Goal: Task Accomplishment & Management: Use online tool/utility

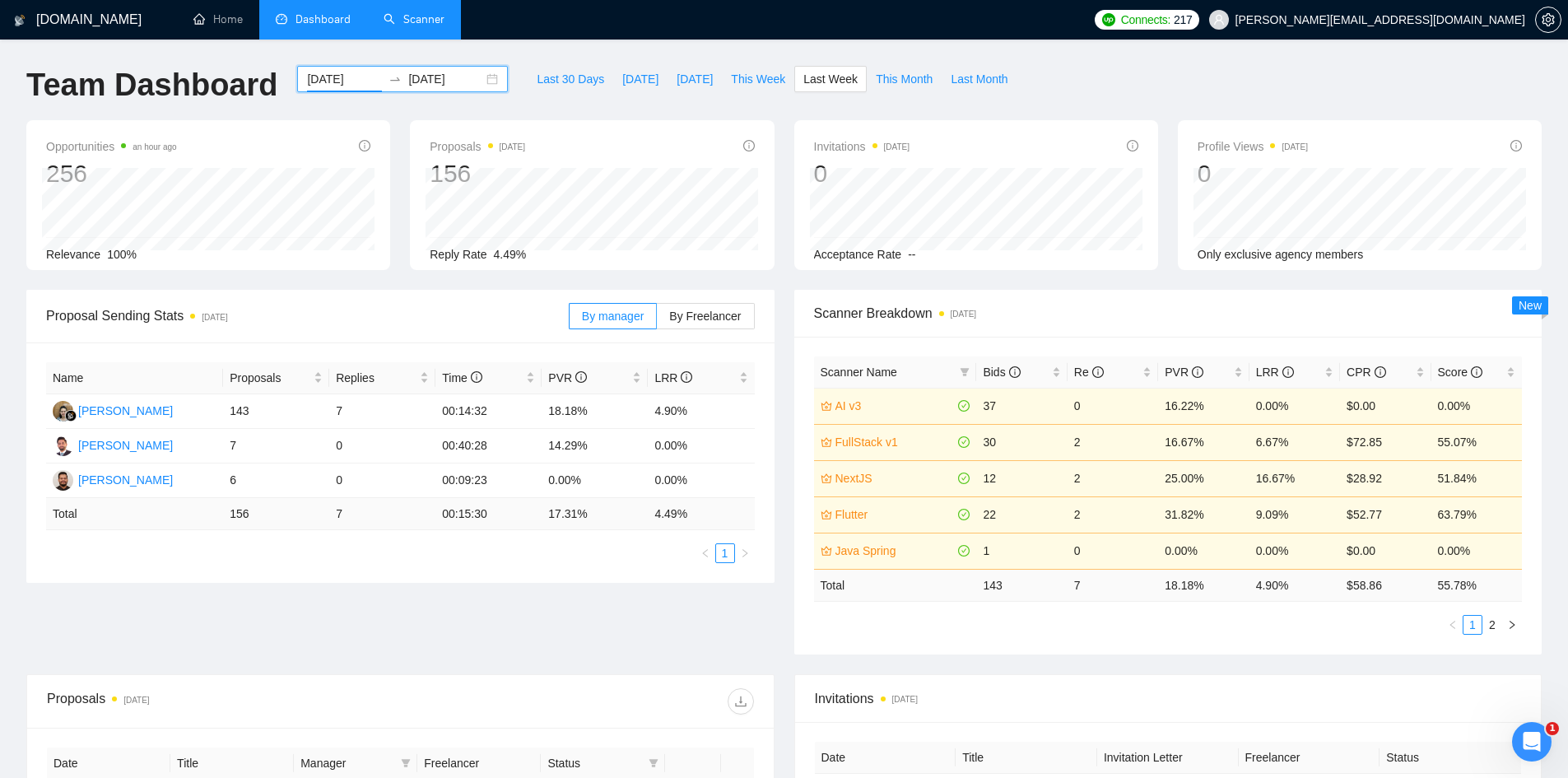
click at [431, 13] on link "Scanner" at bounding box center [414, 19] width 61 height 14
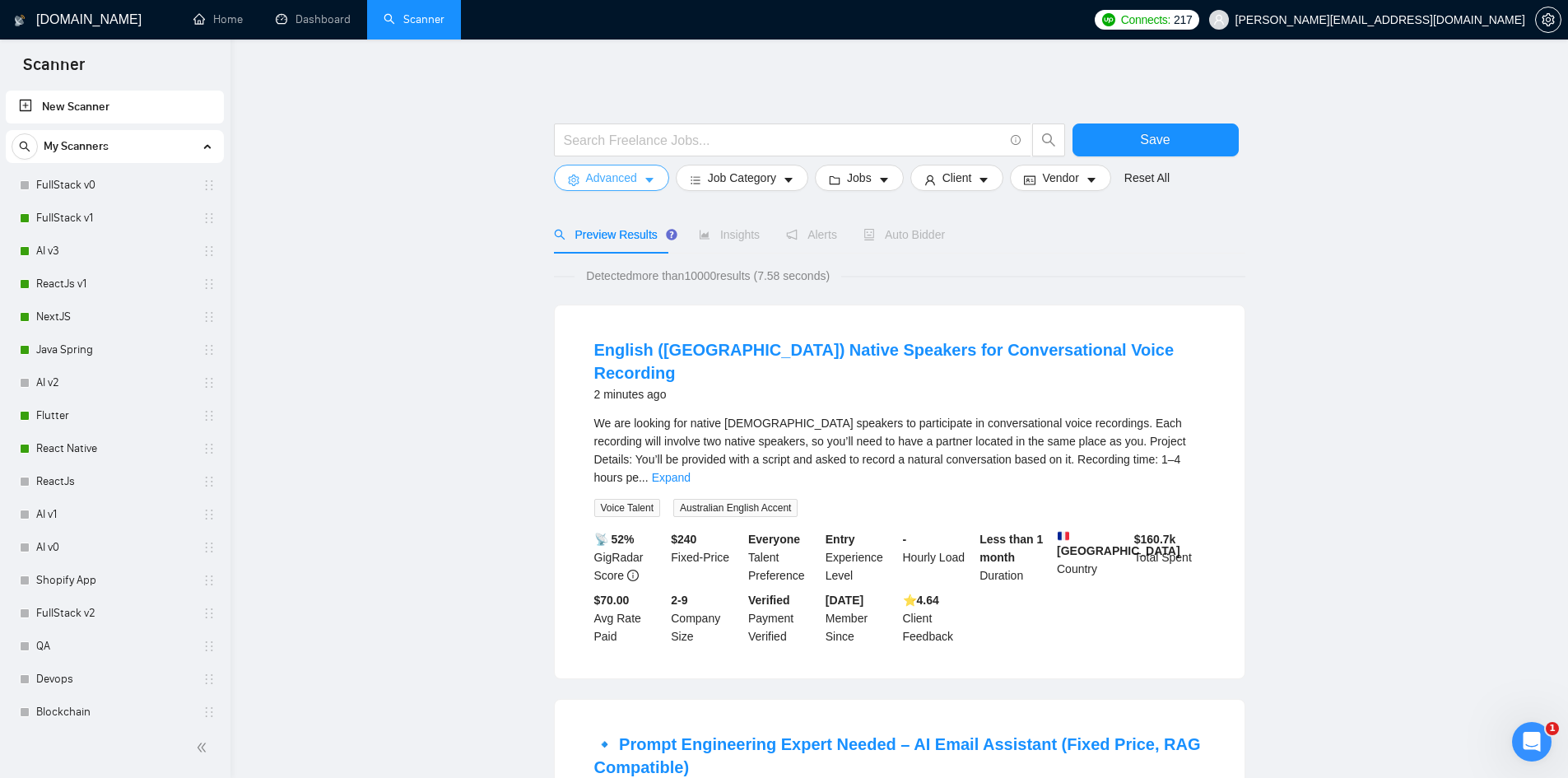
click at [598, 171] on span "Advanced" at bounding box center [611, 177] width 51 height 18
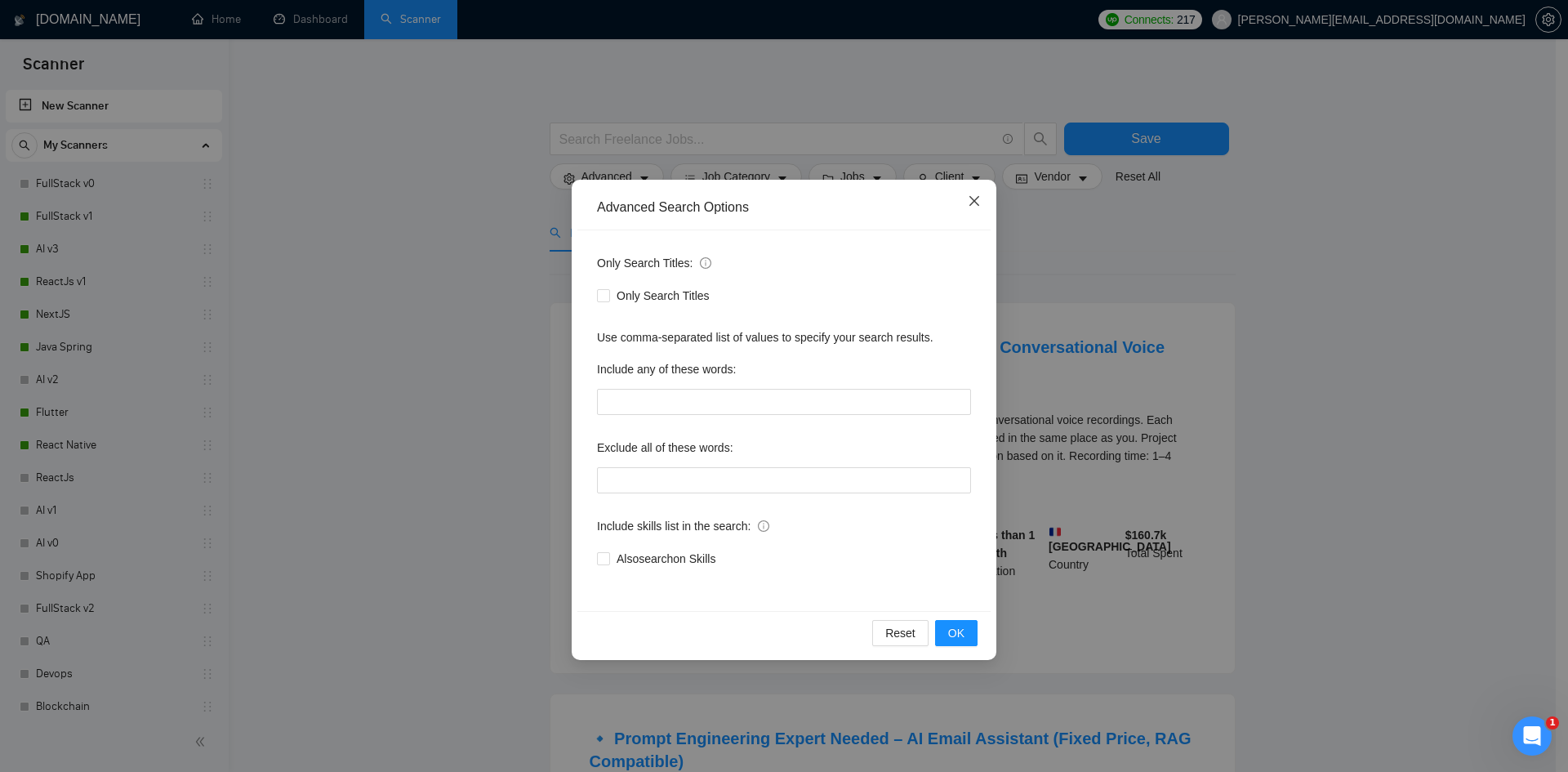
click at [973, 204] on icon "close" at bounding box center [974, 201] width 10 height 10
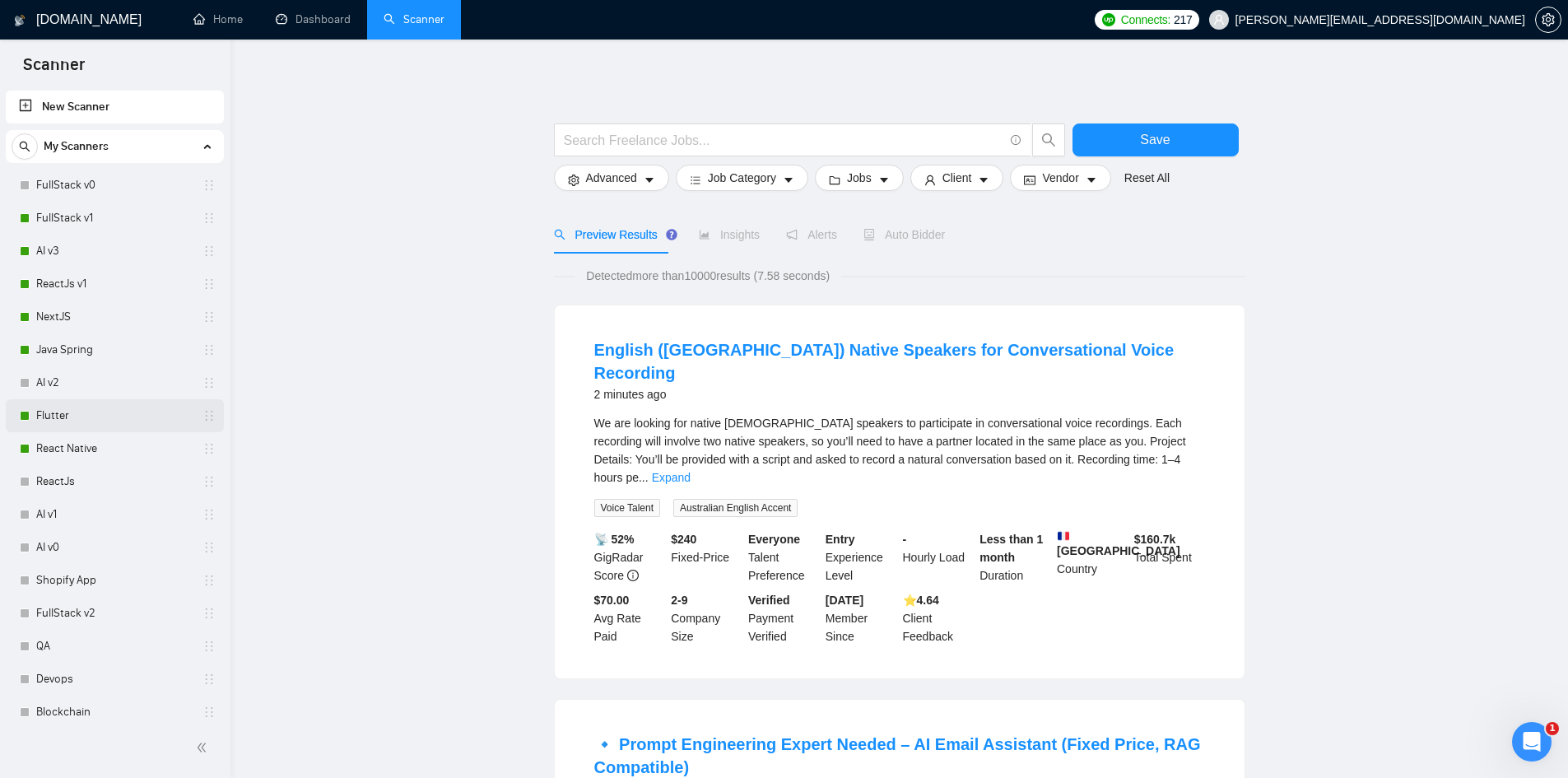
click at [62, 414] on link "Flutter" at bounding box center [114, 415] width 157 height 33
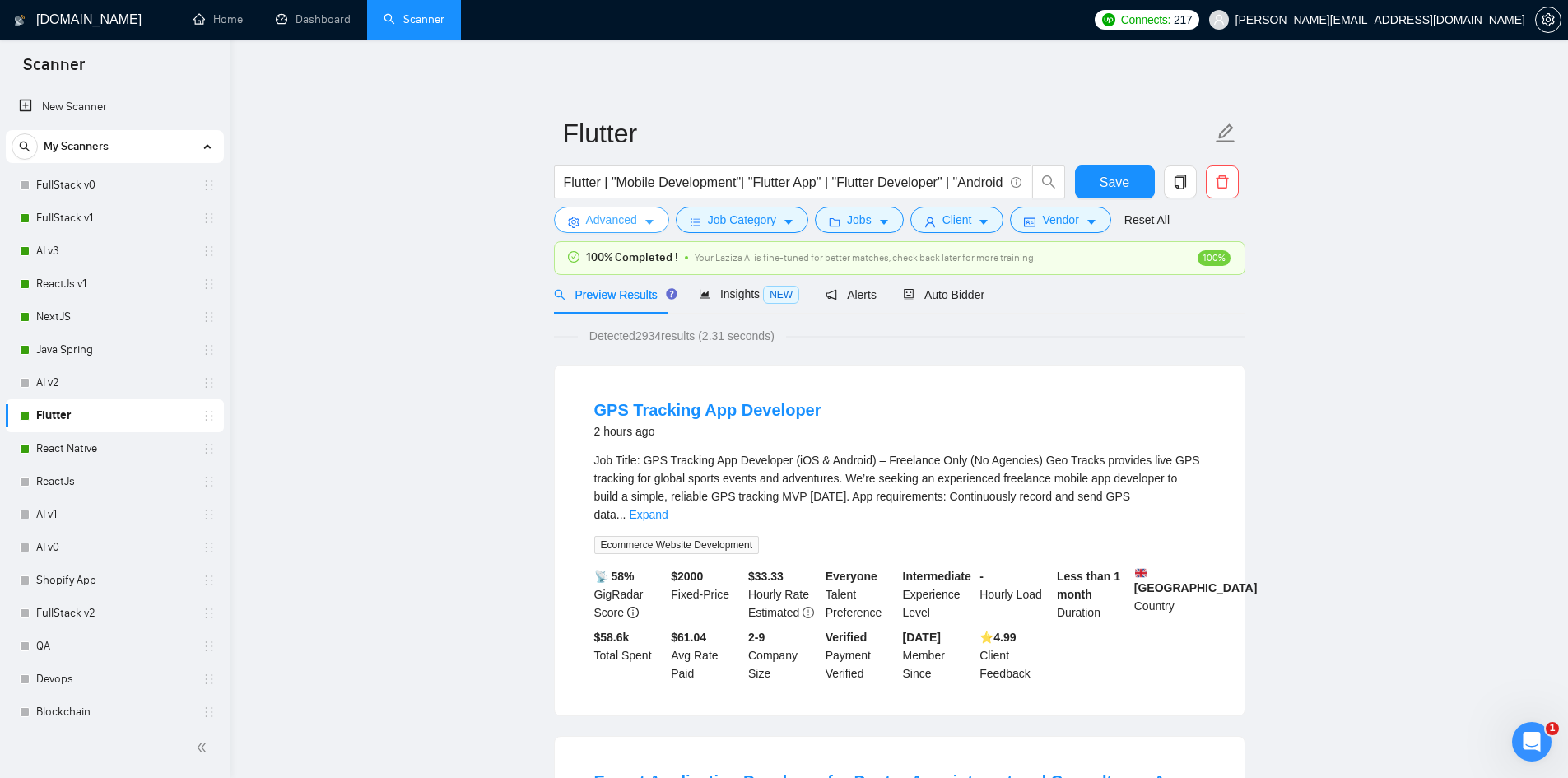
click at [626, 214] on span "Advanced" at bounding box center [611, 220] width 51 height 18
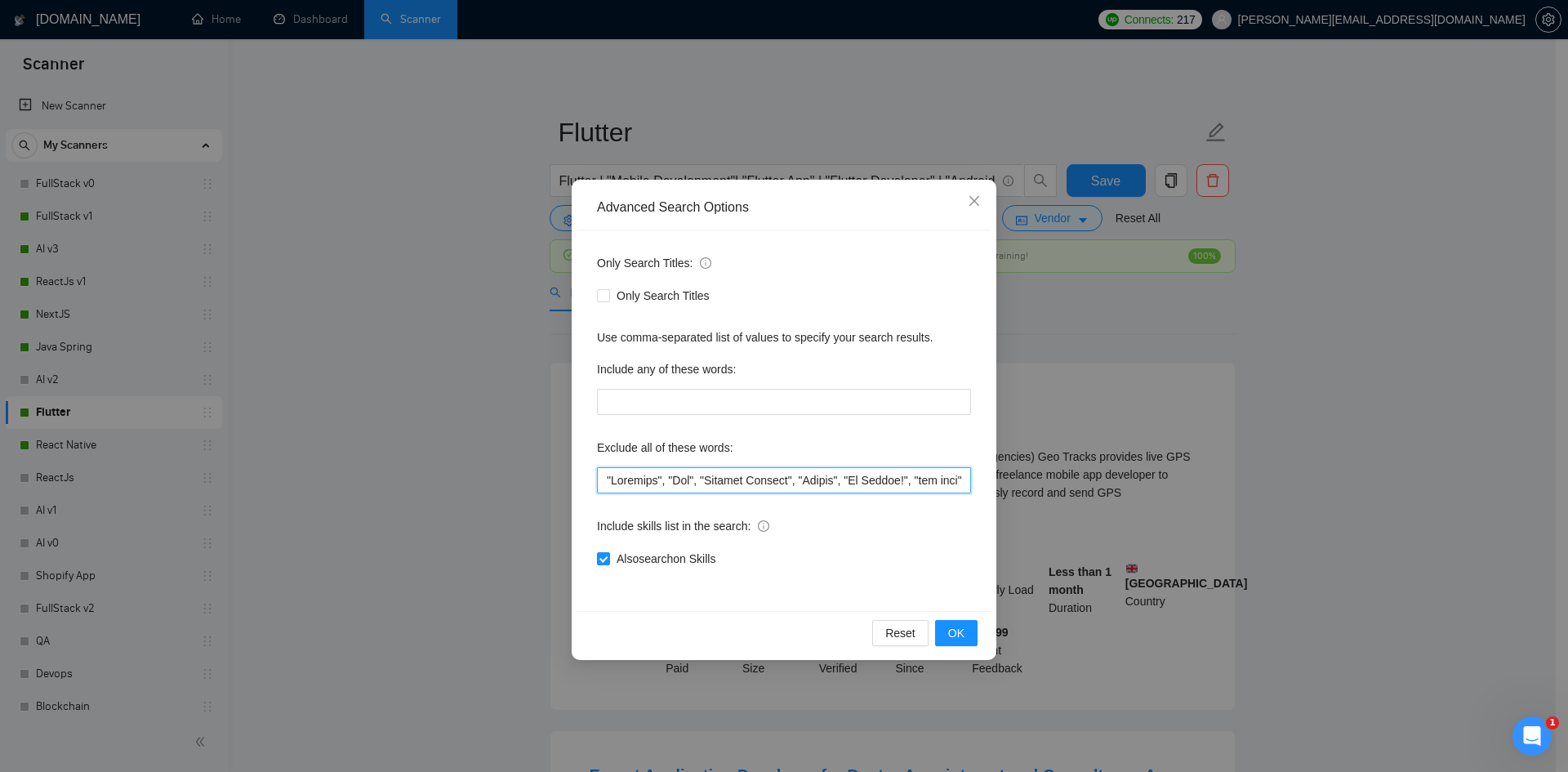
click at [775, 484] on input "text" at bounding box center [784, 479] width 374 height 26
click at [976, 196] on icon "close" at bounding box center [974, 201] width 13 height 13
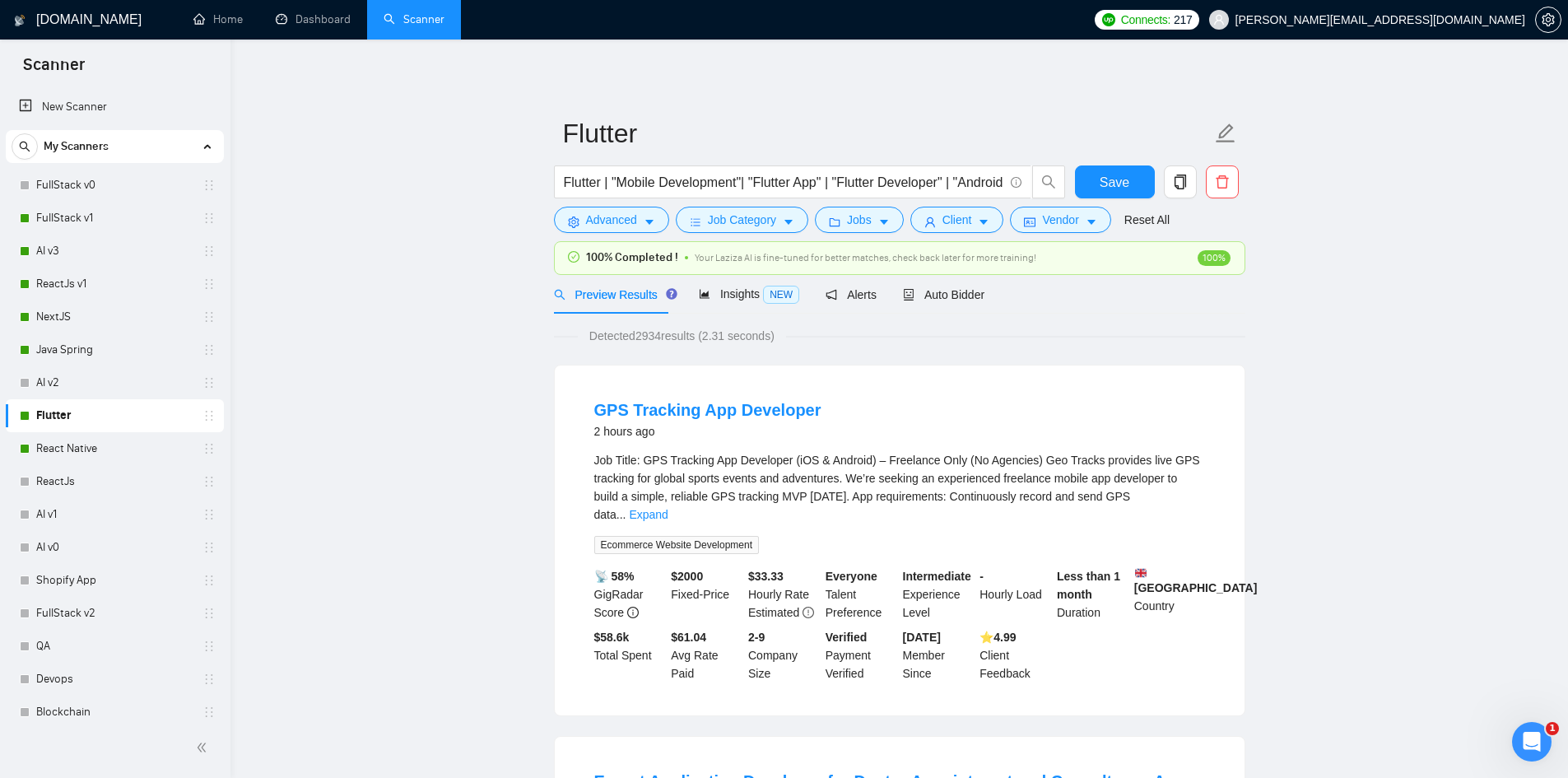
click at [54, 414] on link "Flutter" at bounding box center [114, 415] width 157 height 33
click at [591, 218] on span "Advanced" at bounding box center [611, 220] width 51 height 18
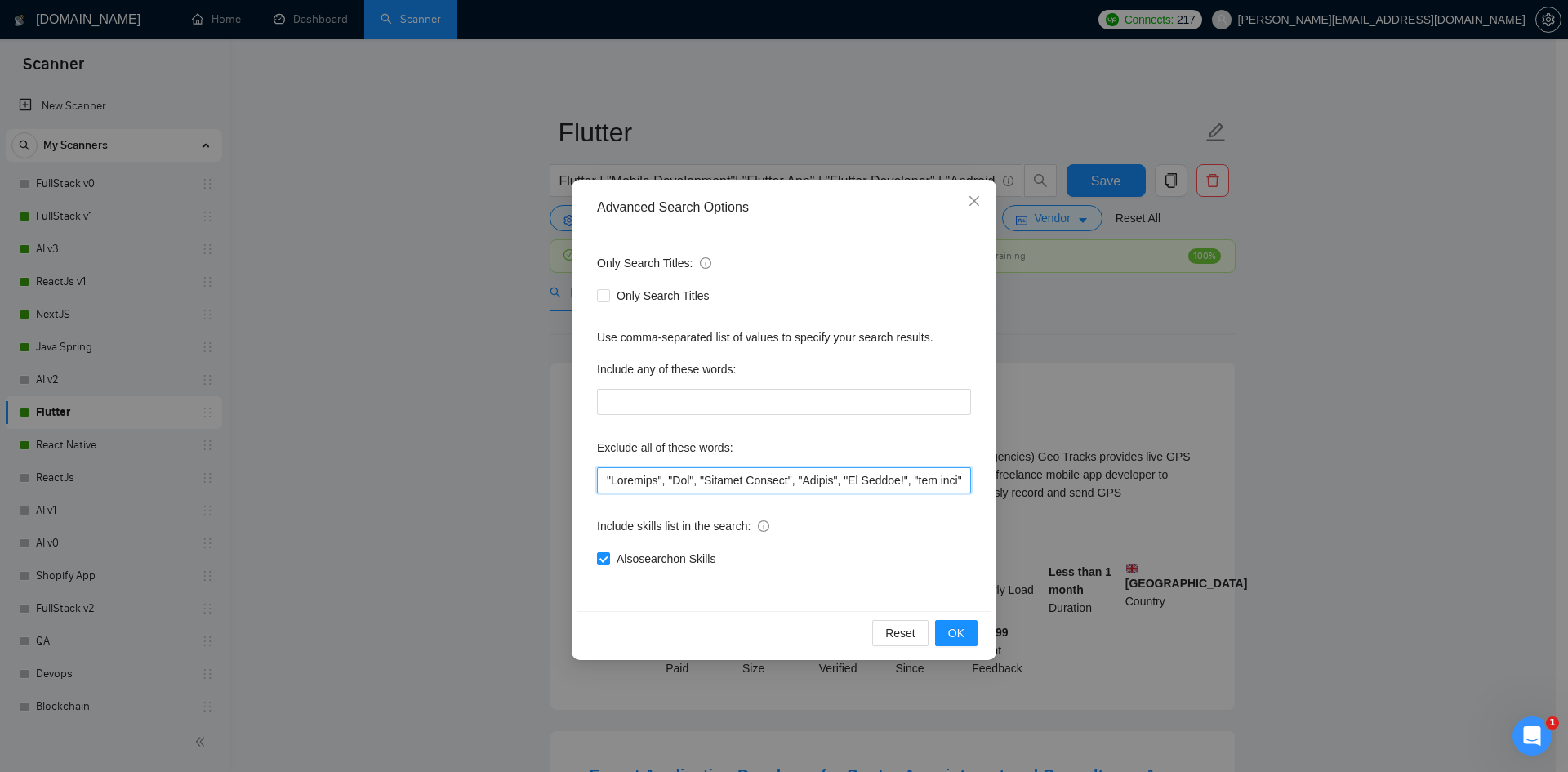
click at [599, 478] on input "text" at bounding box center [784, 479] width 374 height 26
paste input "Technical Advisor"
type input ""Technical Advisor", "Refactor", "Fix", "Project Manager", "Dating", "No Agency…"
click at [948, 637] on button "OK" at bounding box center [956, 632] width 42 height 26
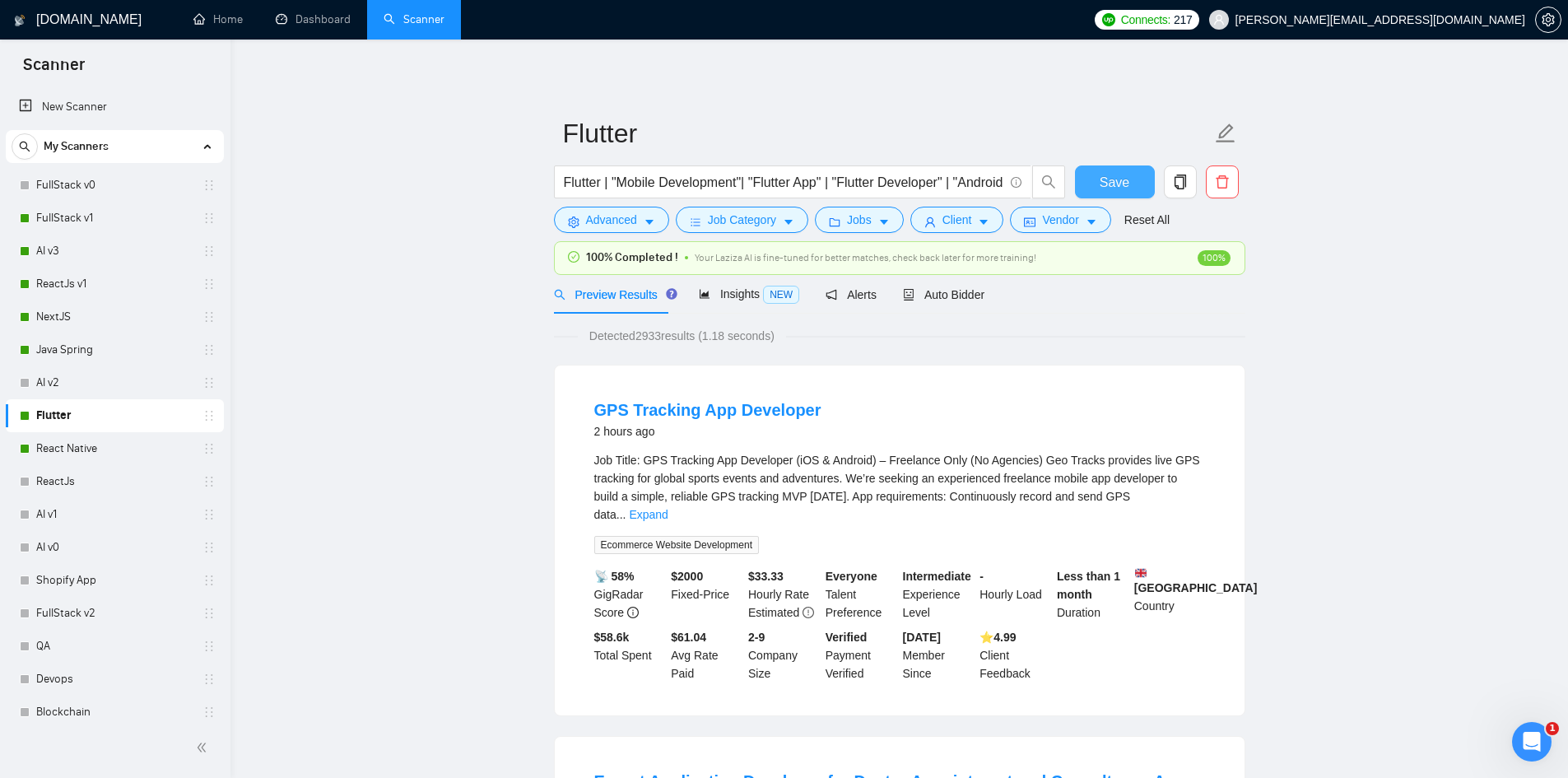
click at [1120, 197] on button "Save" at bounding box center [1115, 181] width 80 height 33
click at [86, 450] on link "React Native" at bounding box center [114, 448] width 157 height 33
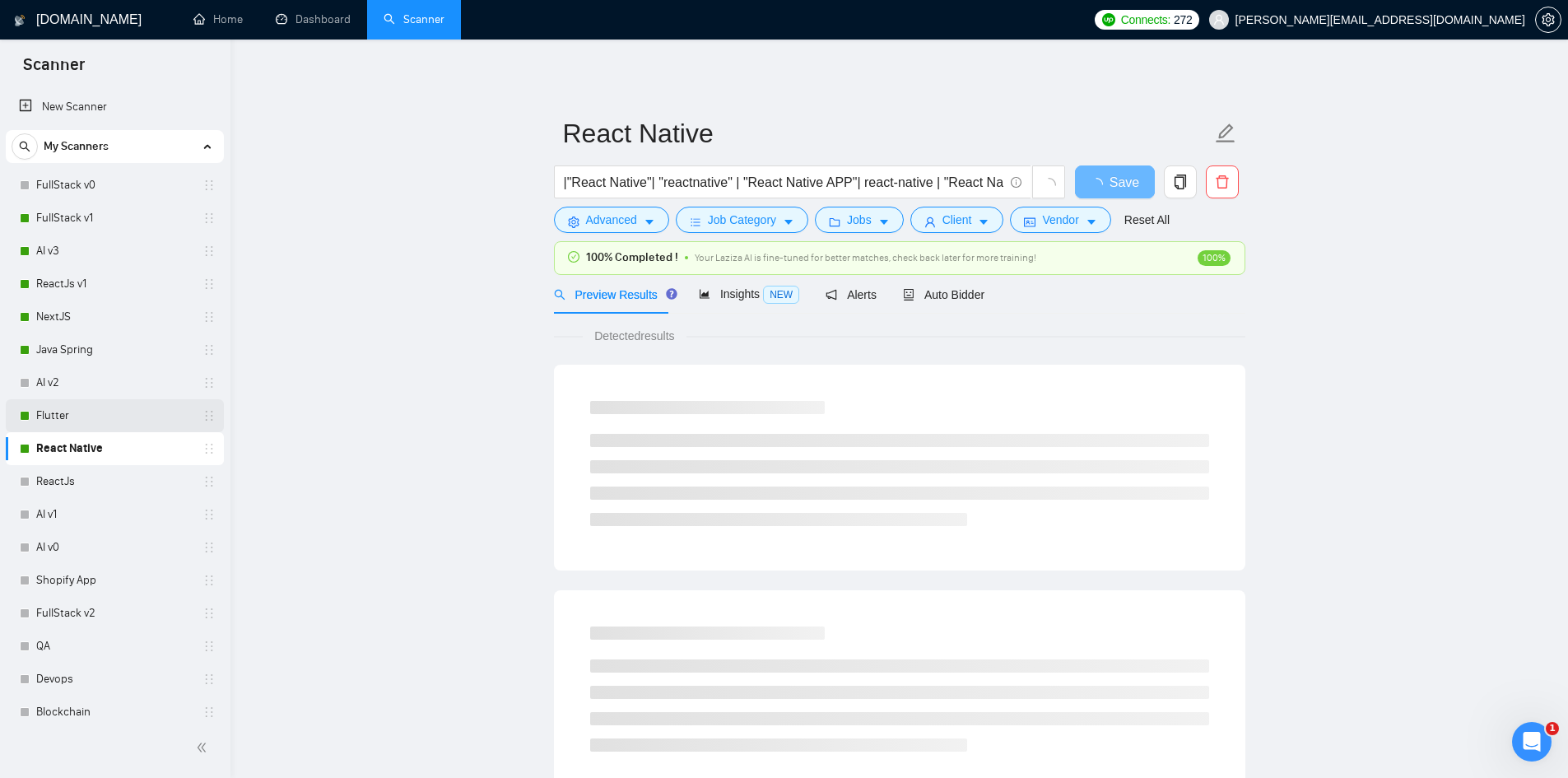
click at [76, 410] on link "Flutter" at bounding box center [114, 415] width 157 height 33
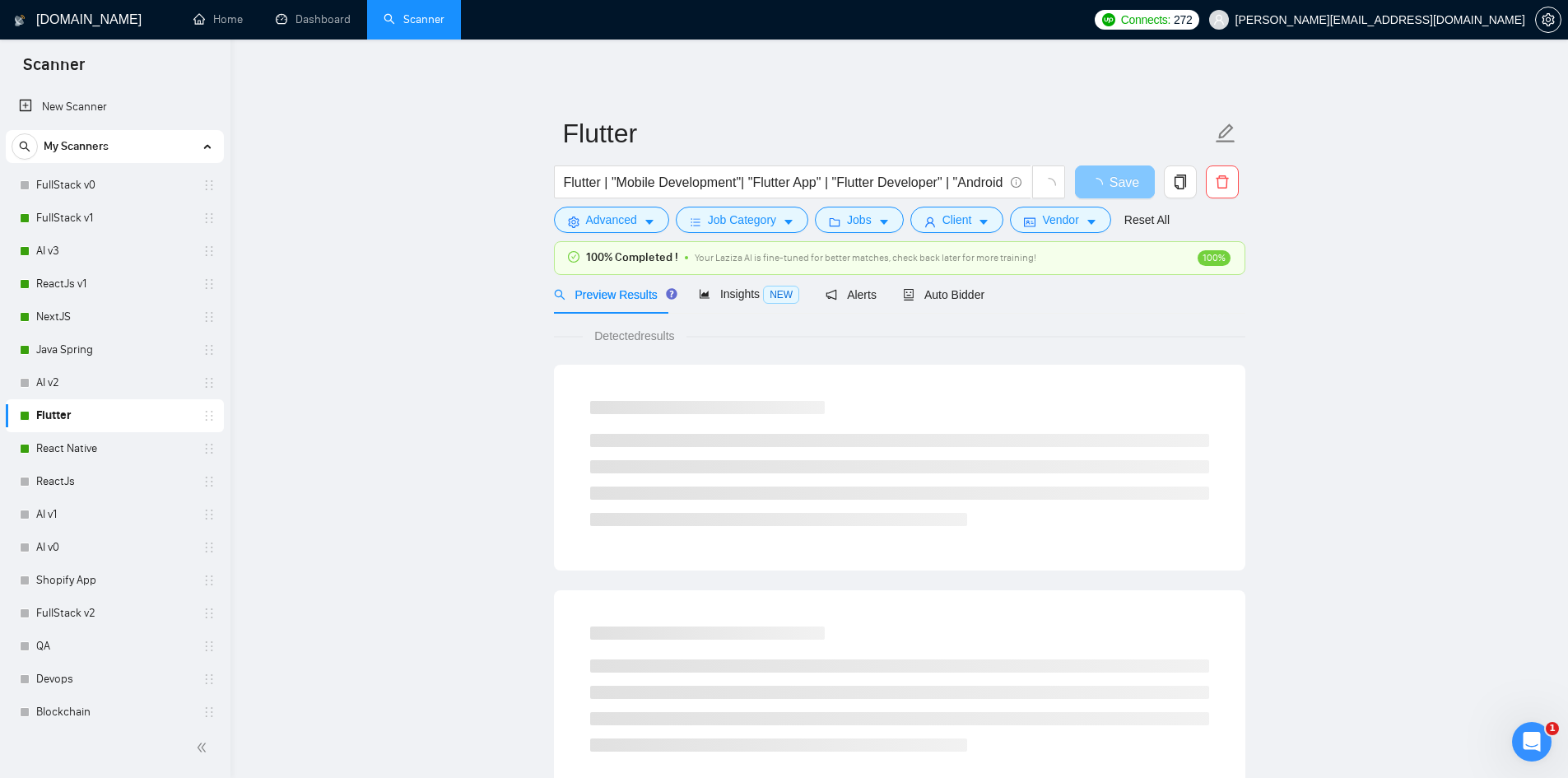
click at [1121, 177] on span "Save" at bounding box center [1124, 182] width 30 height 20
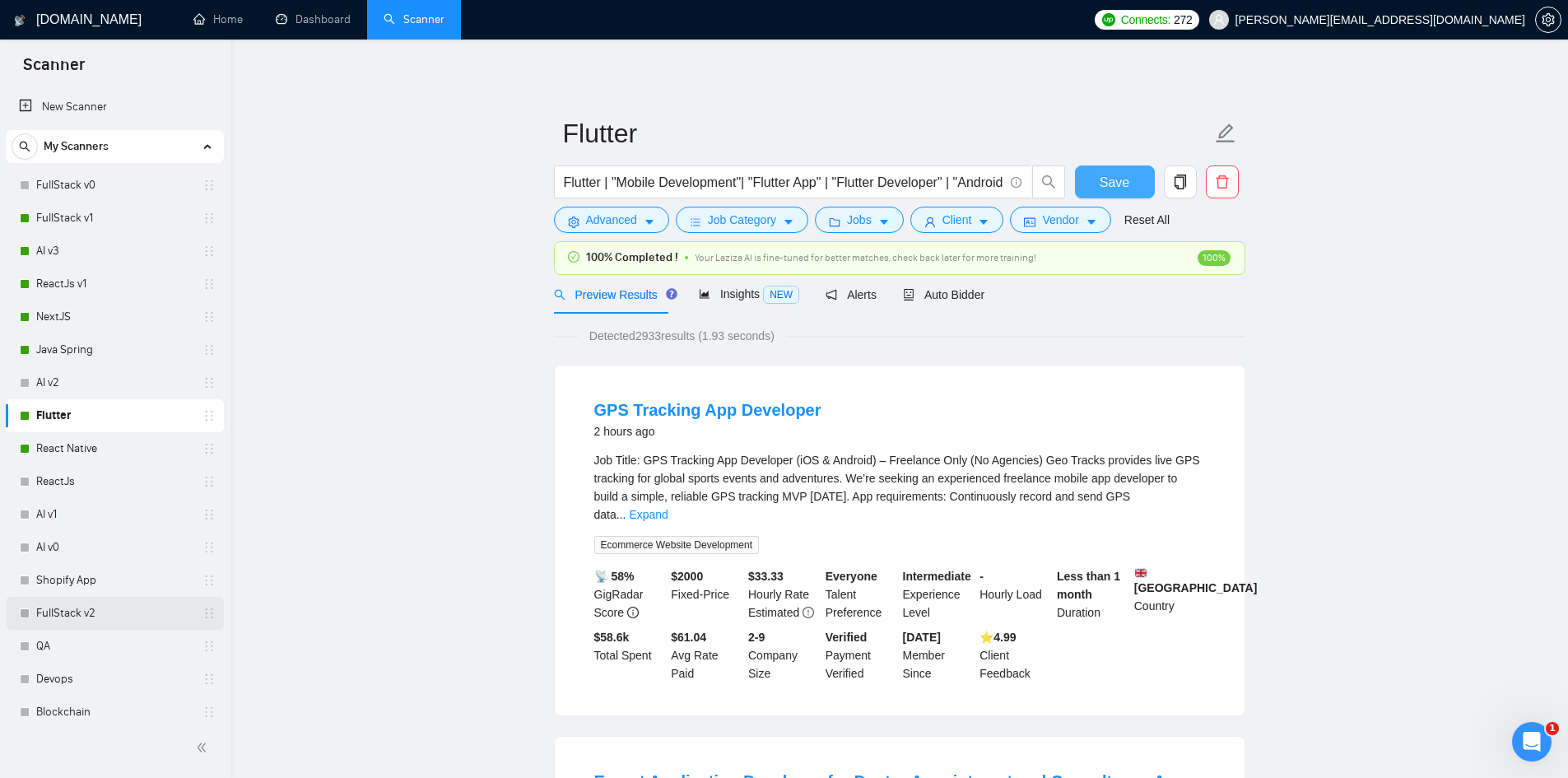
scroll to position [274, 0]
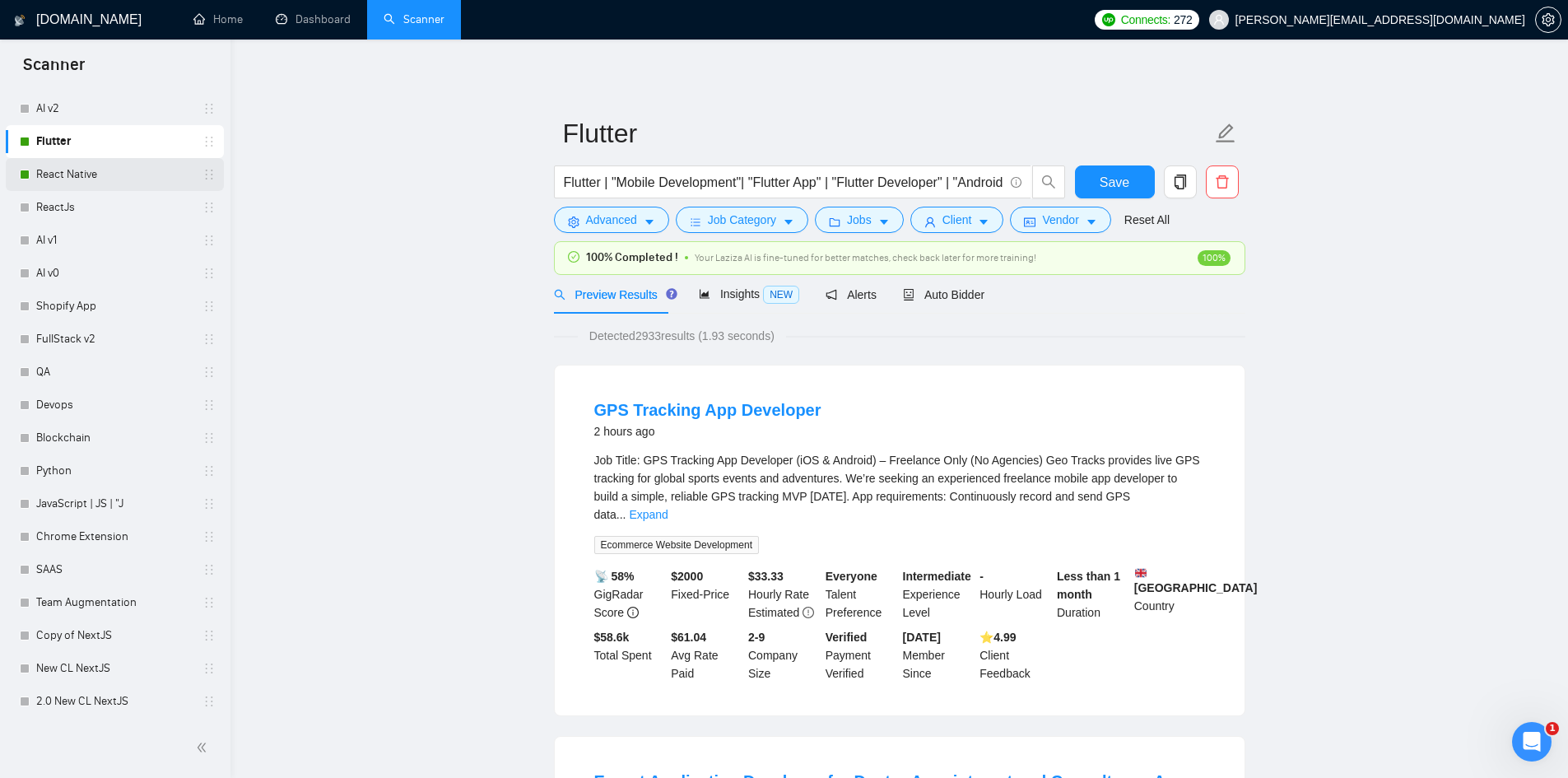
click at [117, 173] on link "React Native" at bounding box center [114, 174] width 157 height 33
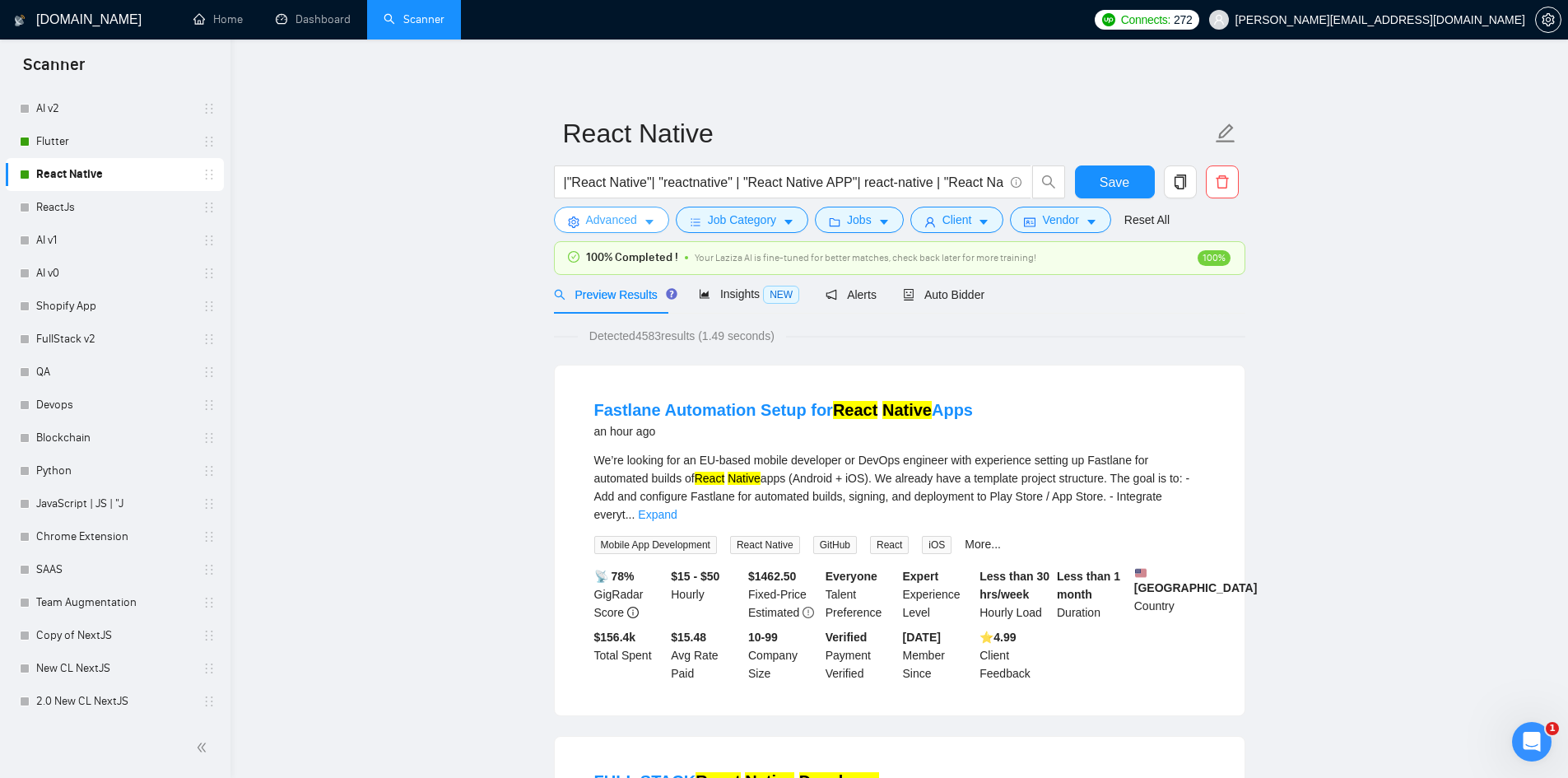
click at [604, 225] on span "Advanced" at bounding box center [611, 220] width 51 height 18
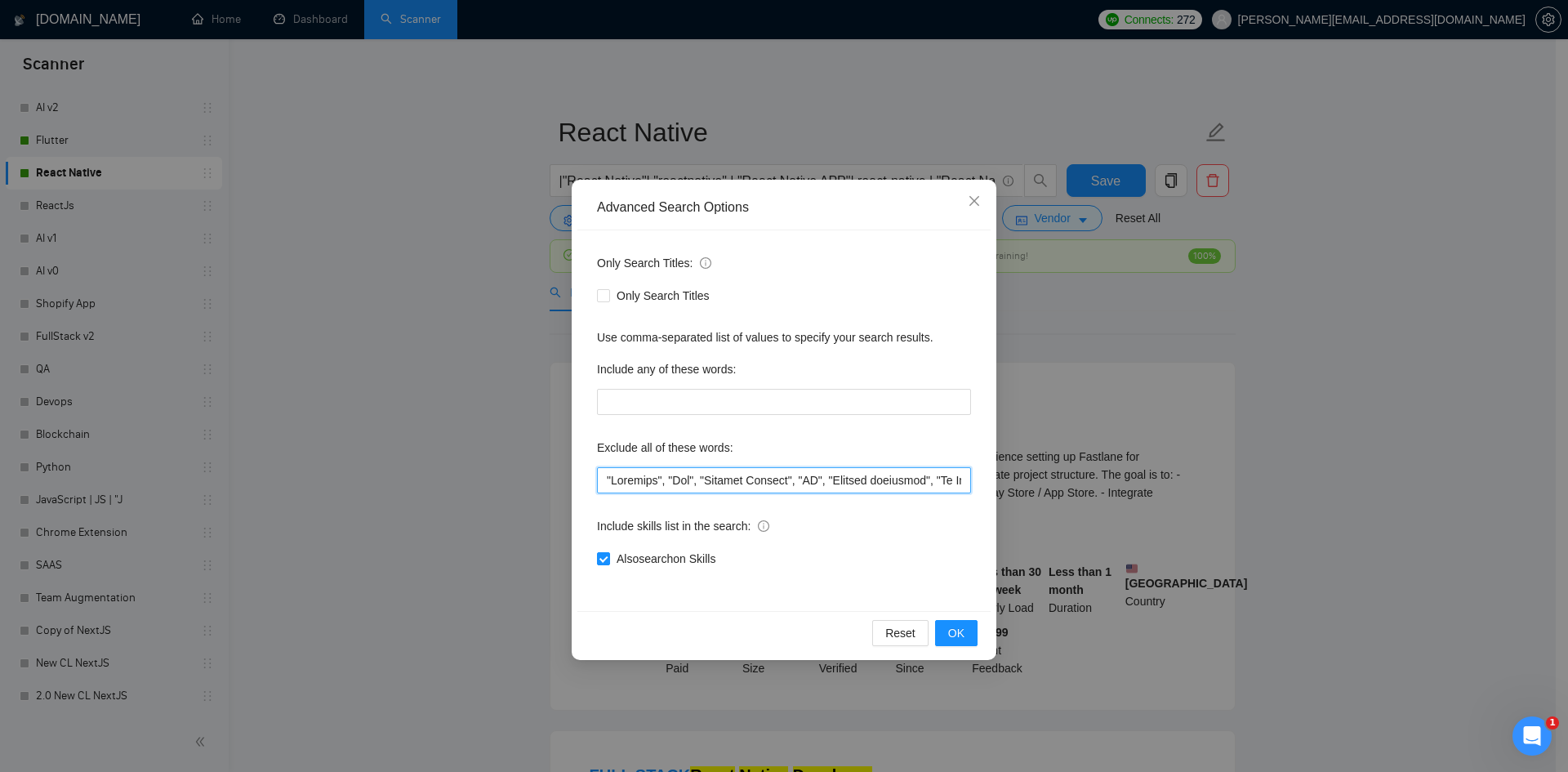
click at [604, 479] on input "text" at bounding box center [784, 479] width 374 height 26
paste input ""Technical Advisor","
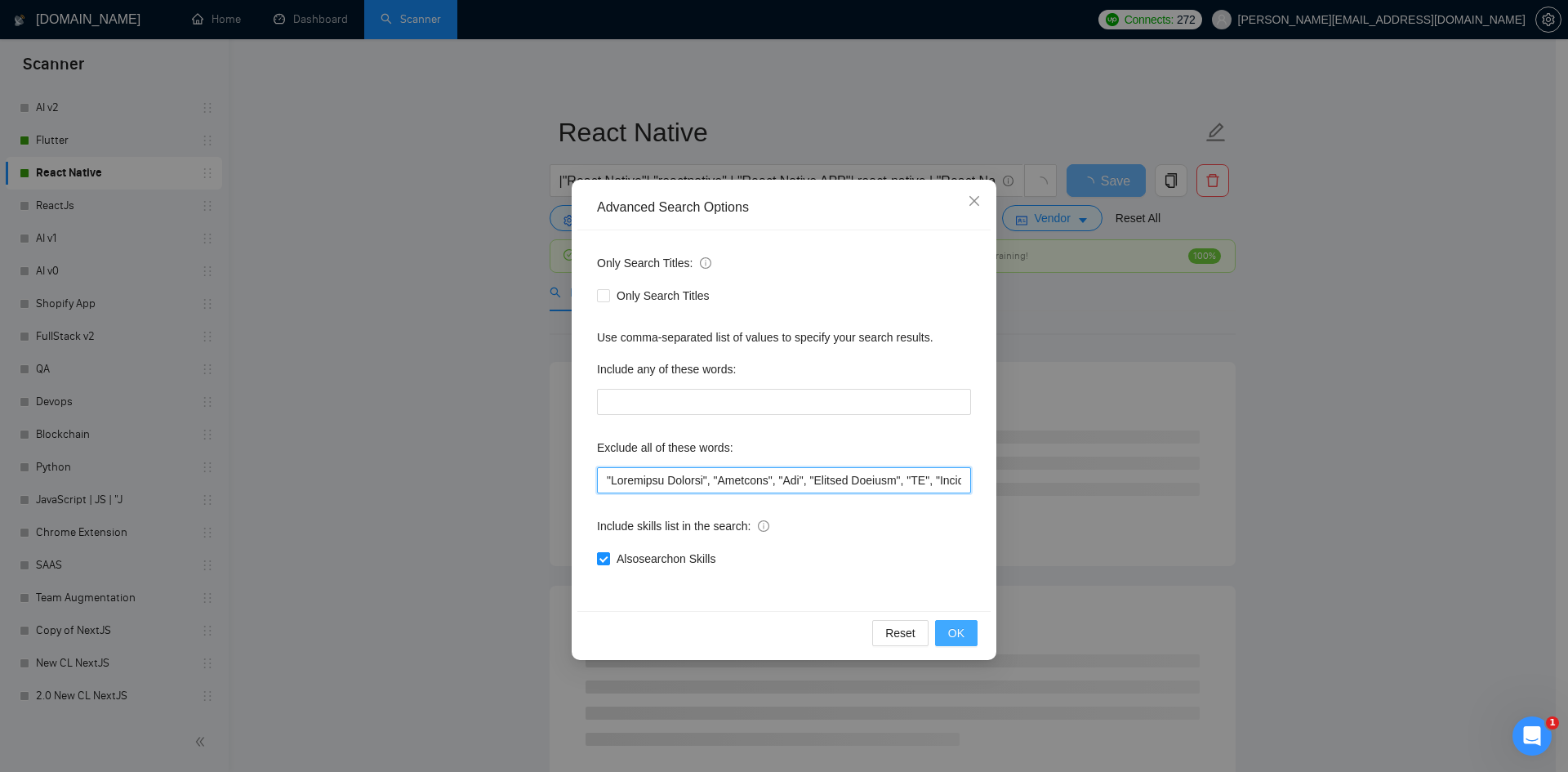
type input ""Technical Advisor", "Refactor", "Fix", "Project Manager", "QA", "Quality assur…"
click at [953, 637] on span "OK" at bounding box center [955, 632] width 16 height 18
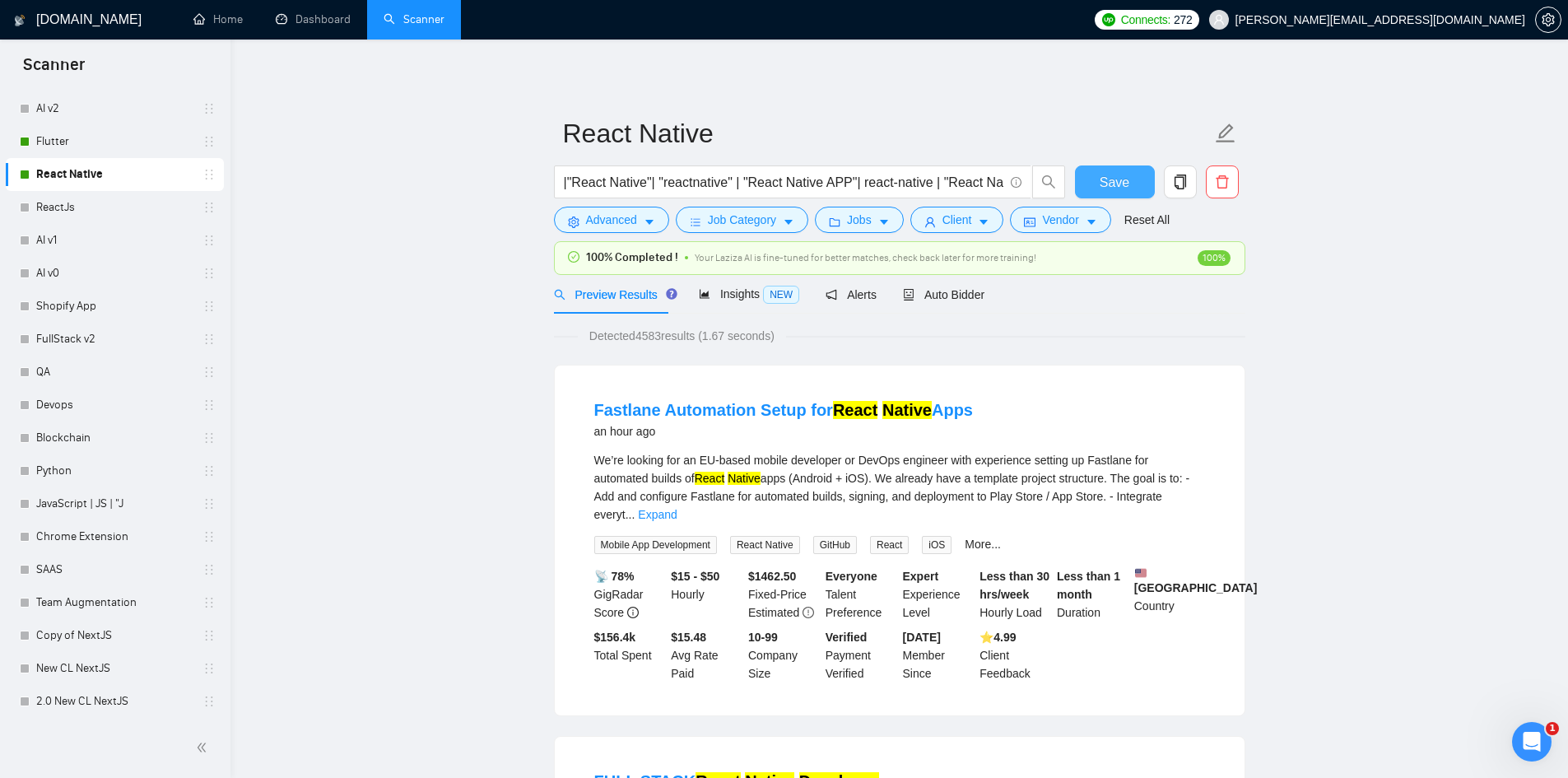
click at [1108, 177] on span "Save" at bounding box center [1114, 182] width 30 height 20
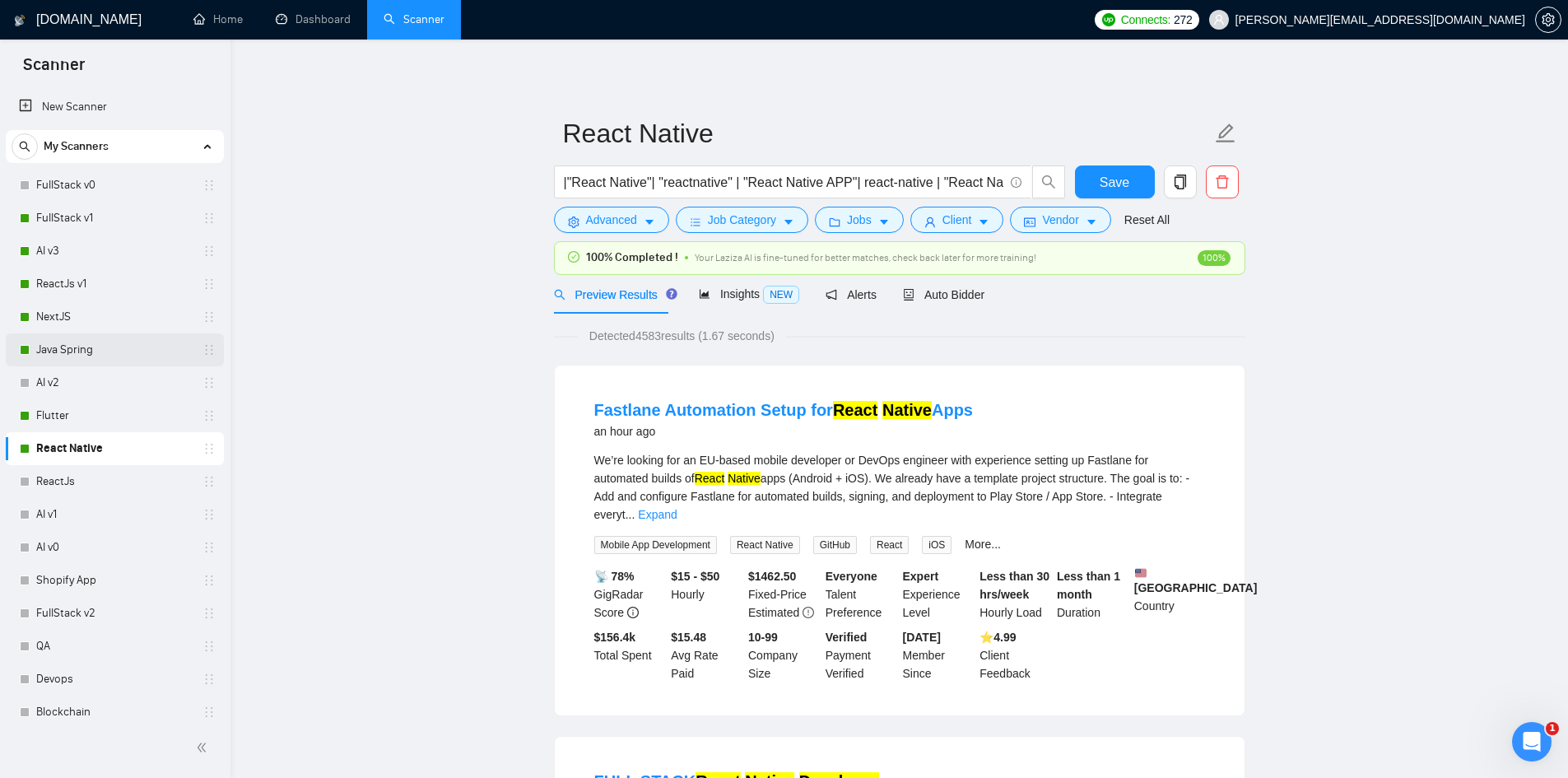
click at [92, 347] on link "Java Spring" at bounding box center [114, 349] width 157 height 33
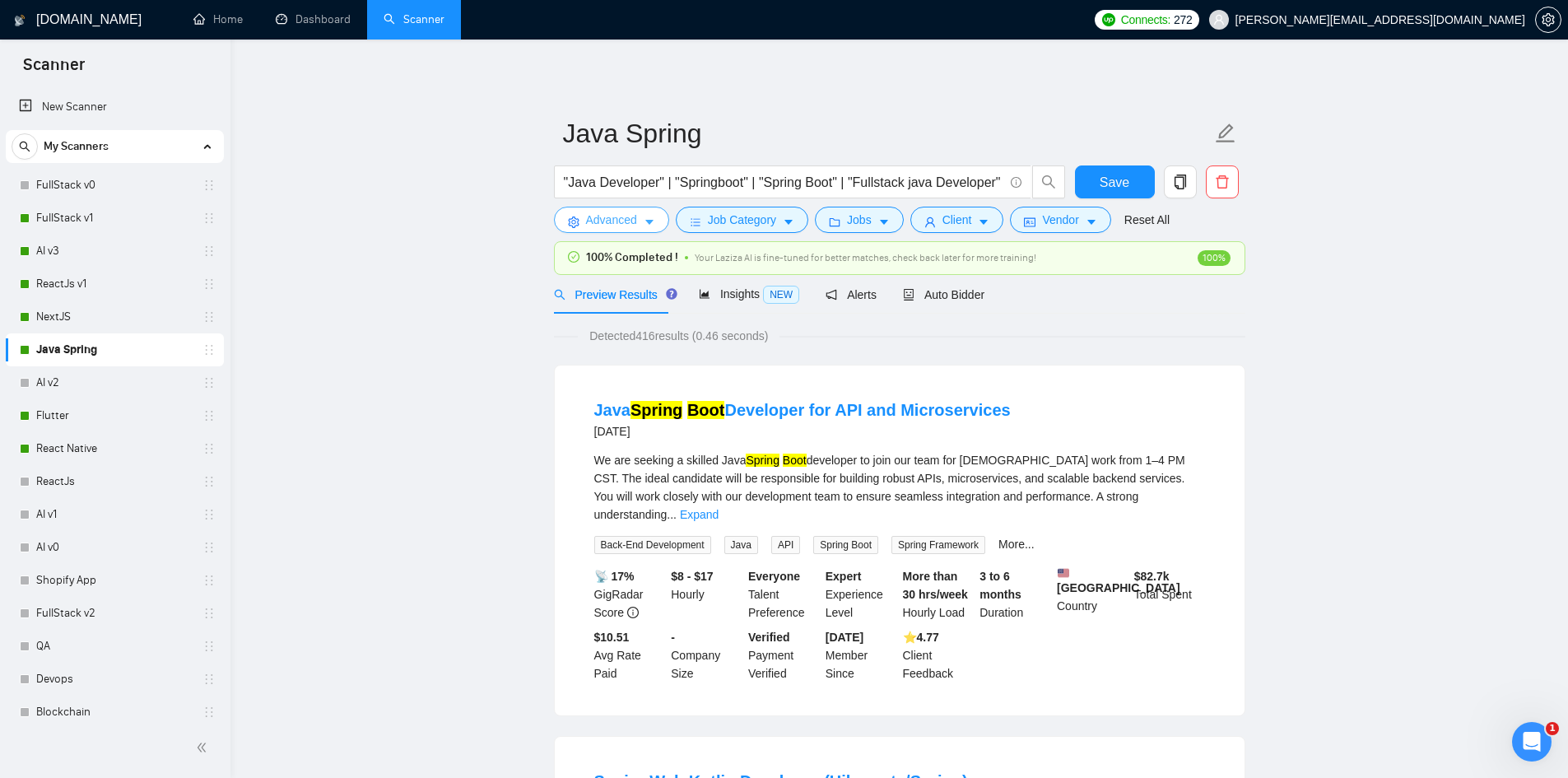
click at [613, 214] on span "Advanced" at bounding box center [611, 220] width 51 height 18
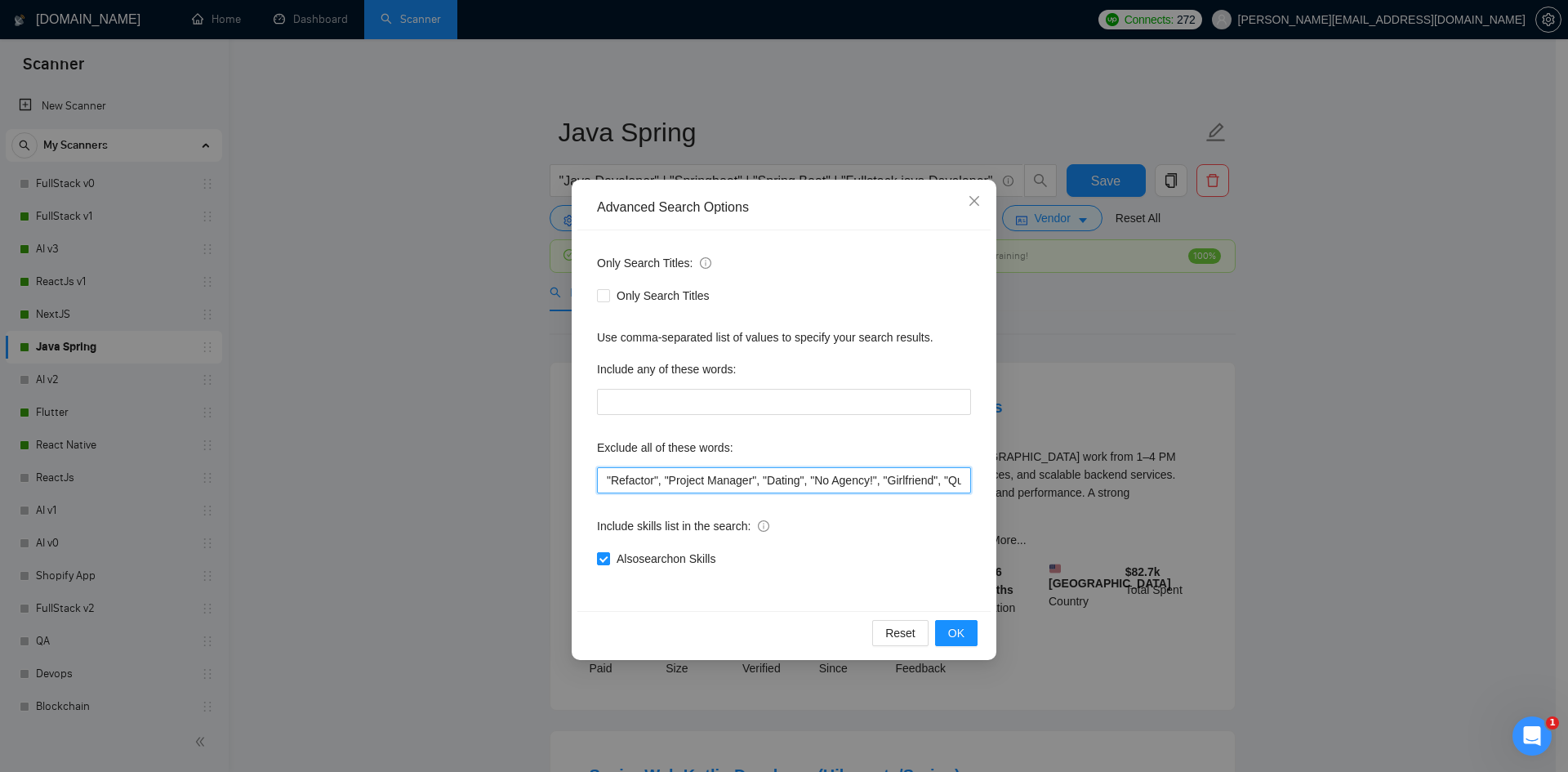
click at [605, 479] on input ""Refactor", "Project Manager", "Dating", "No Agency!", "Girlfriend", "Quality a…" at bounding box center [784, 479] width 374 height 26
paste input ""Technical Advisor","
type input ""Technical Advisor", "Refactor", "Project Manager", "Dating", "No Agency!", "Gi…"
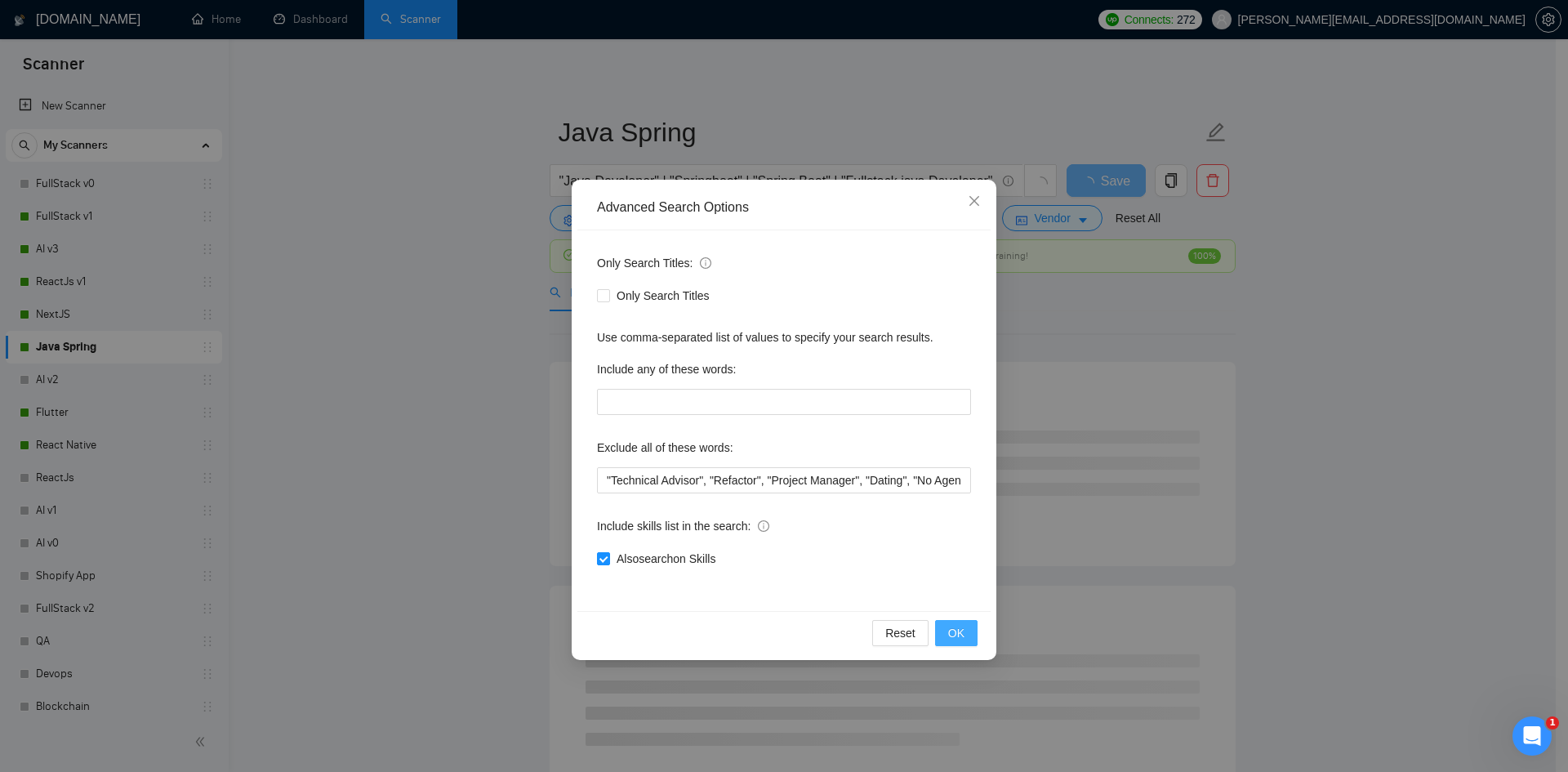
click at [962, 638] on span "OK" at bounding box center [955, 632] width 16 height 18
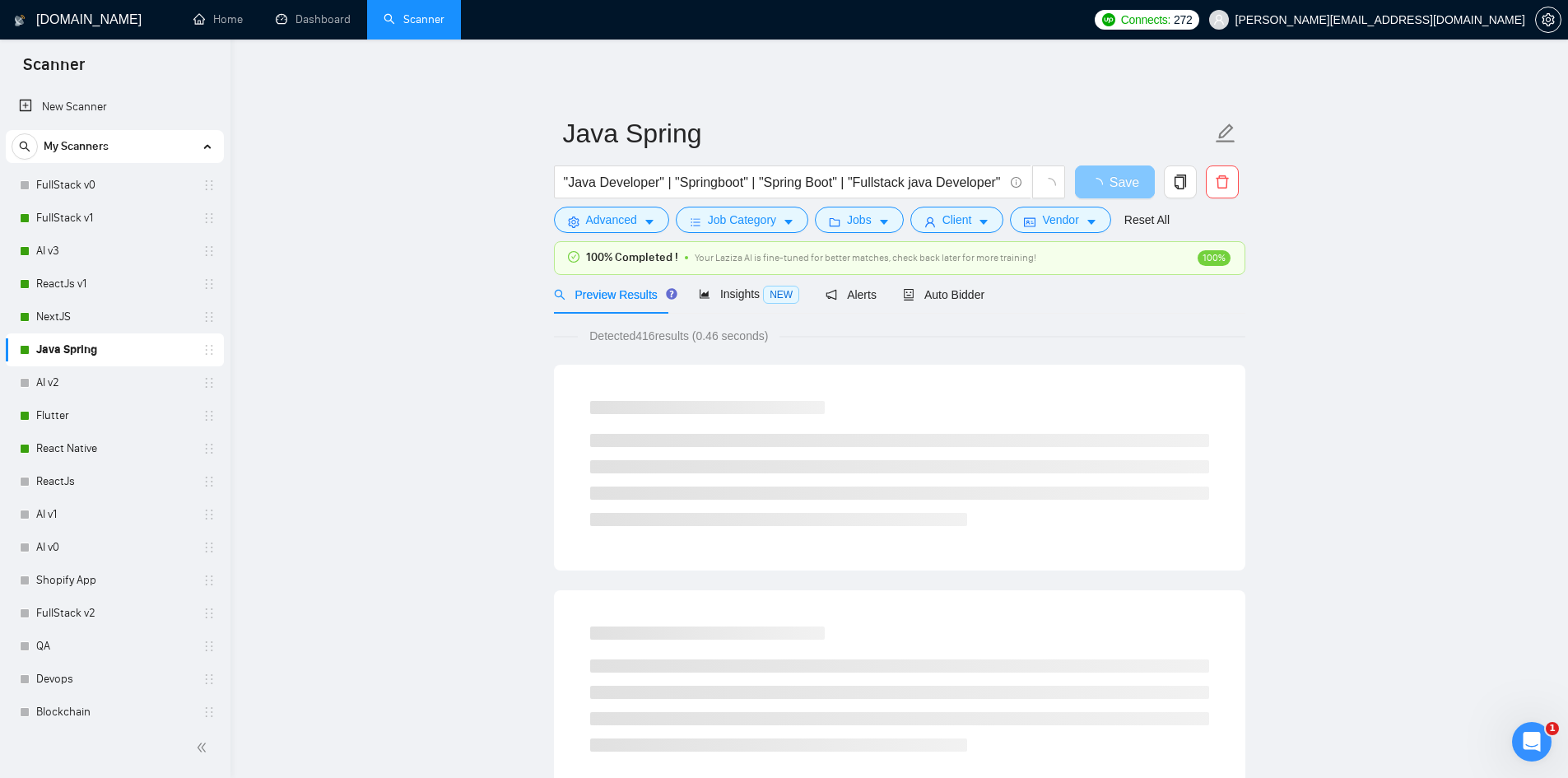
click at [1124, 174] on span "Save" at bounding box center [1124, 182] width 30 height 20
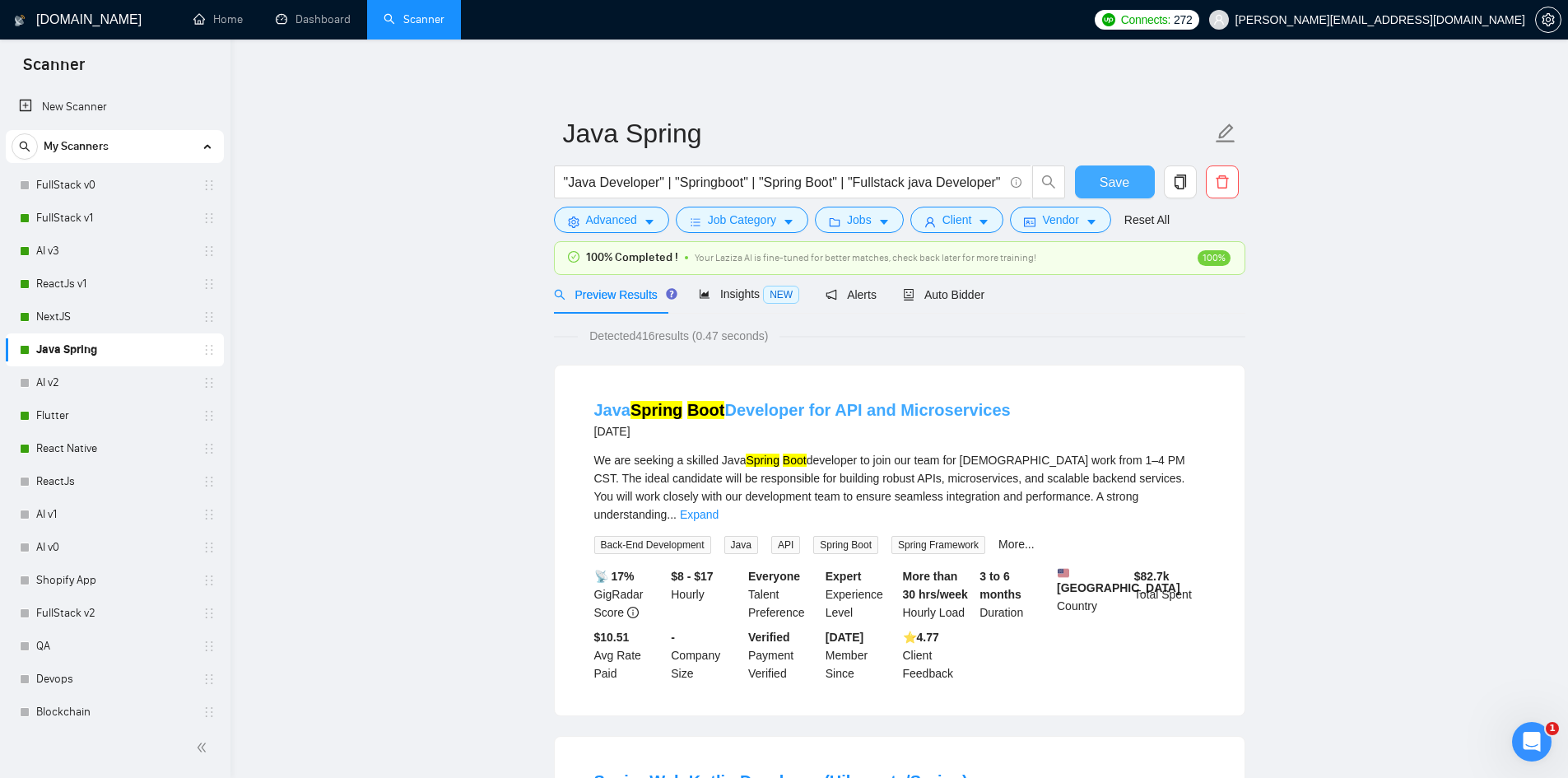
drag, startPoint x: 1114, startPoint y: 178, endPoint x: 904, endPoint y: 407, distance: 310.7
click at [1113, 178] on span "Save" at bounding box center [1114, 182] width 30 height 20
click at [51, 308] on link "NextJS" at bounding box center [114, 316] width 157 height 33
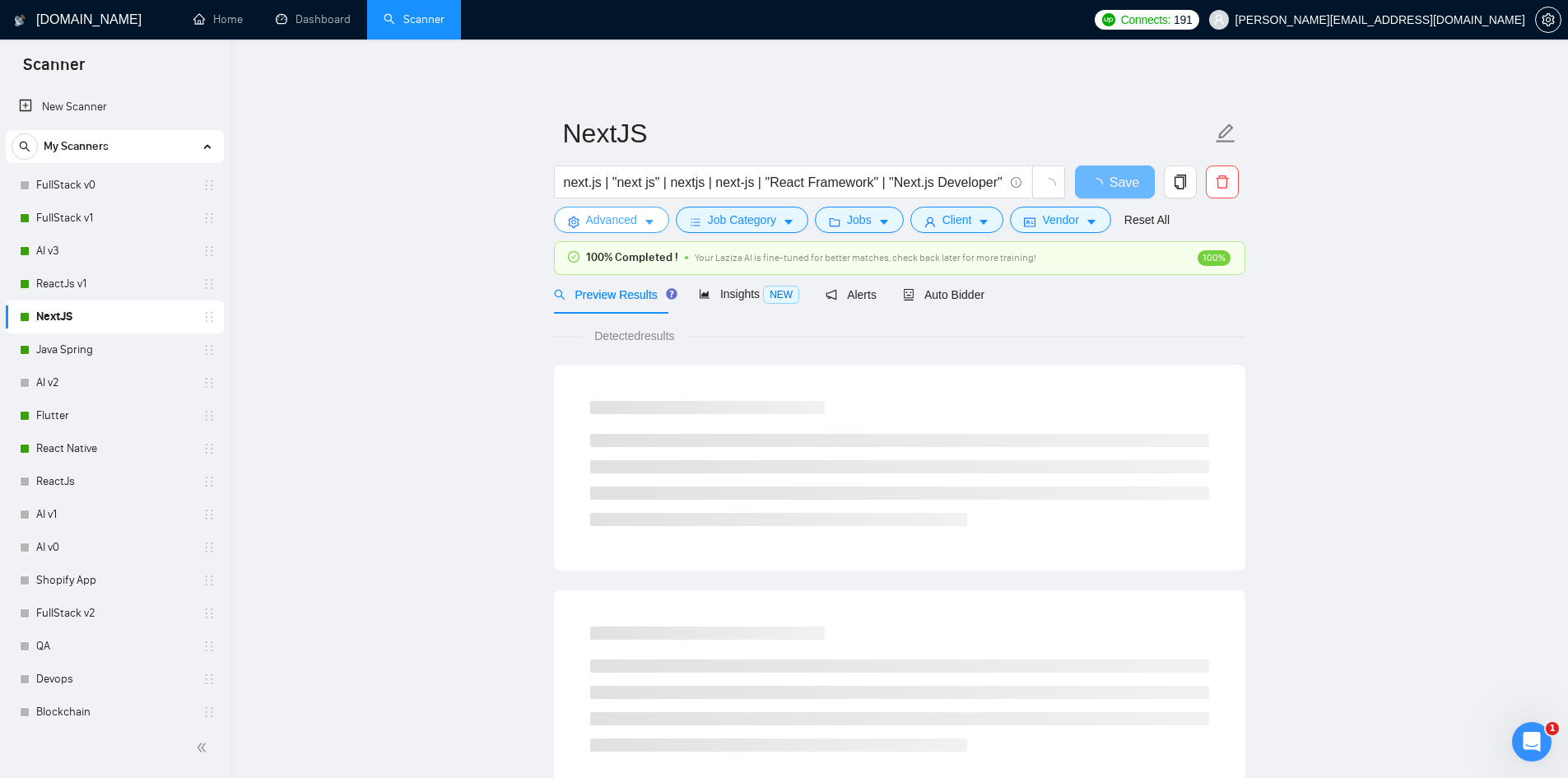
click at [614, 229] on span "Advanced" at bounding box center [611, 220] width 51 height 18
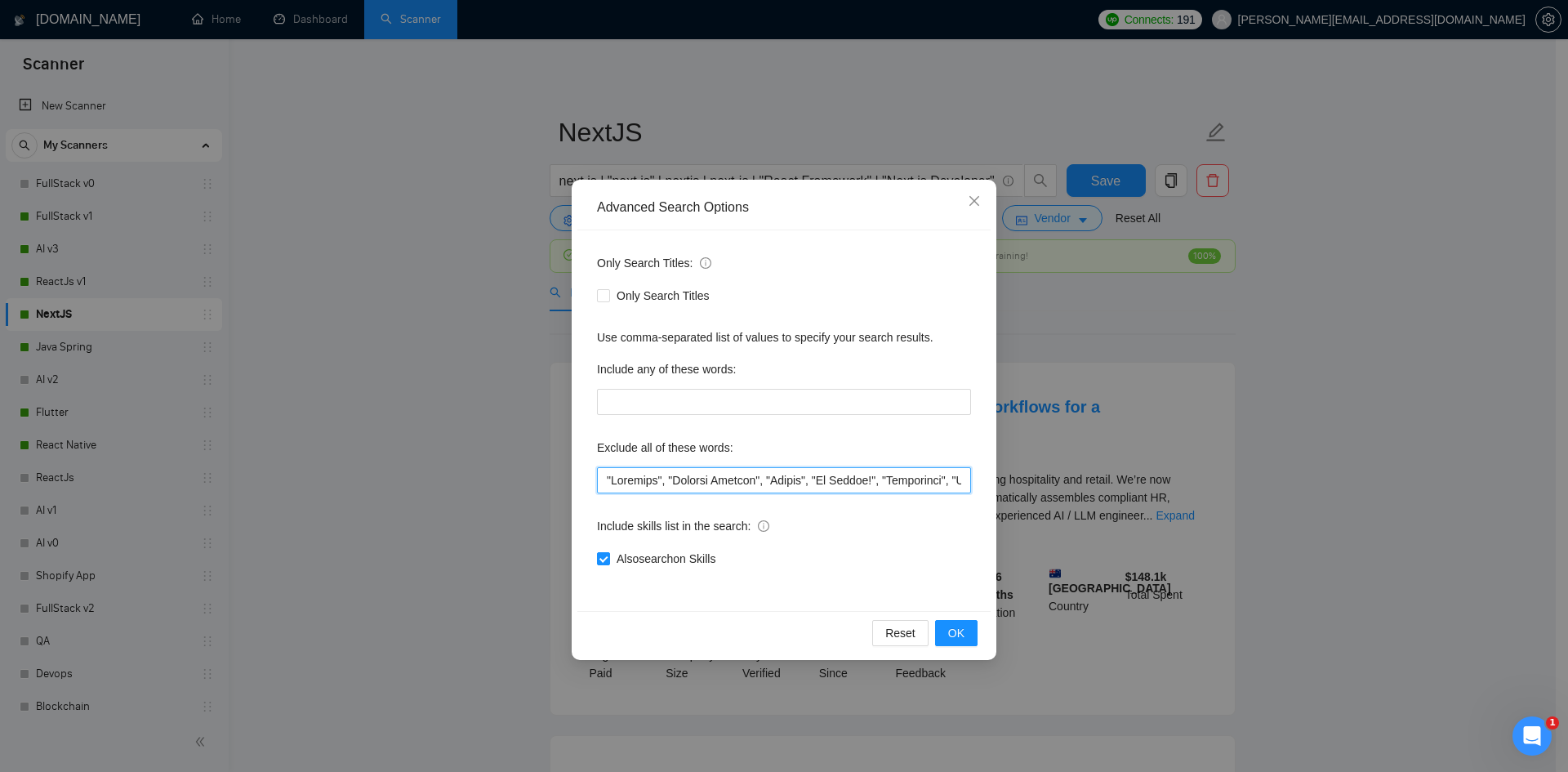
click at [606, 472] on input "text" at bounding box center [784, 479] width 374 height 26
paste input ""Technical Advisor","
type input ""Technical Advisor", "Refactor", "Project Manager", "Dating", "No Agency!", "Co…"
click at [978, 632] on div "Reset OK" at bounding box center [784, 632] width 413 height 43
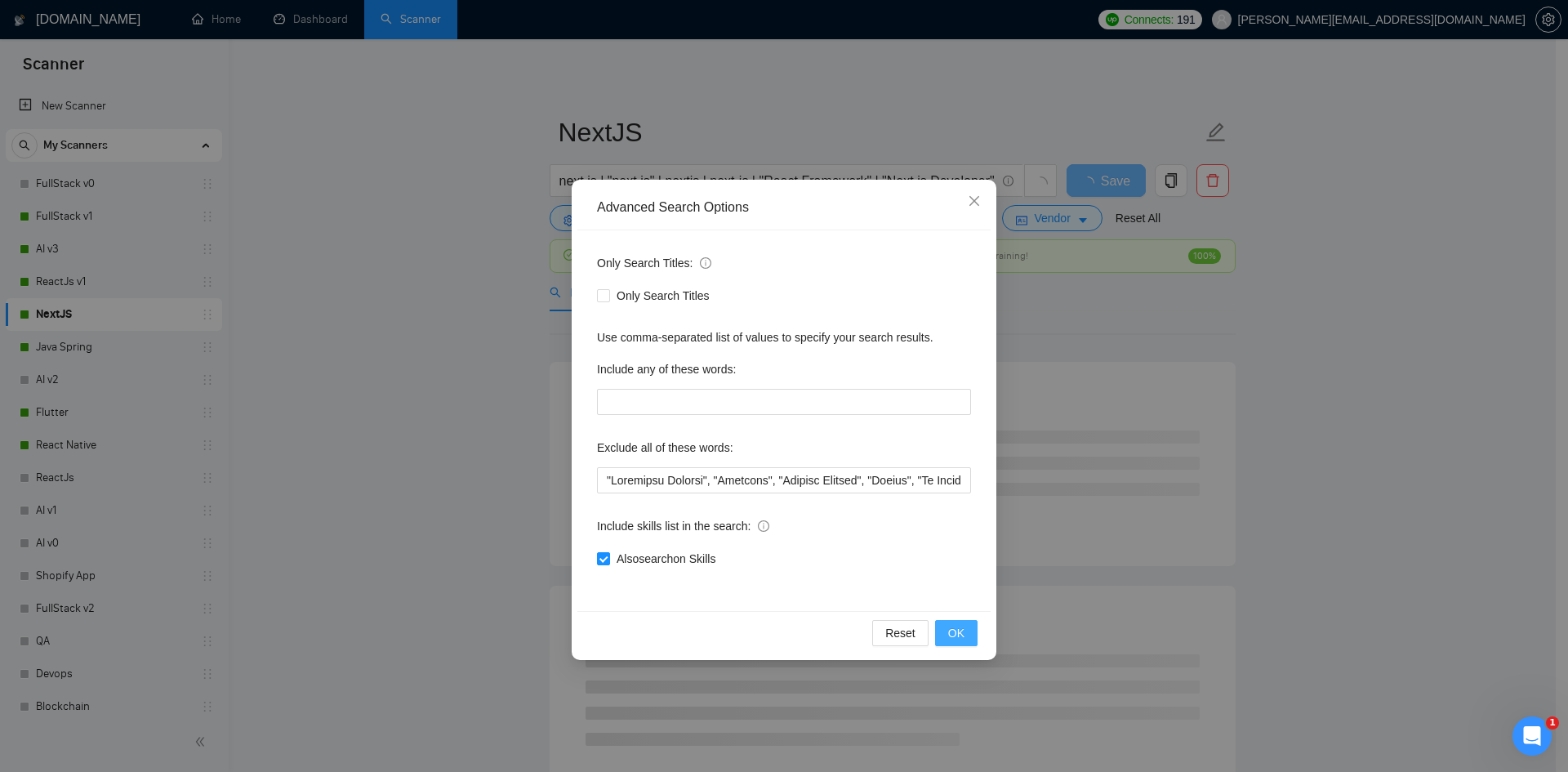
click at [965, 633] on button "OK" at bounding box center [956, 632] width 42 height 26
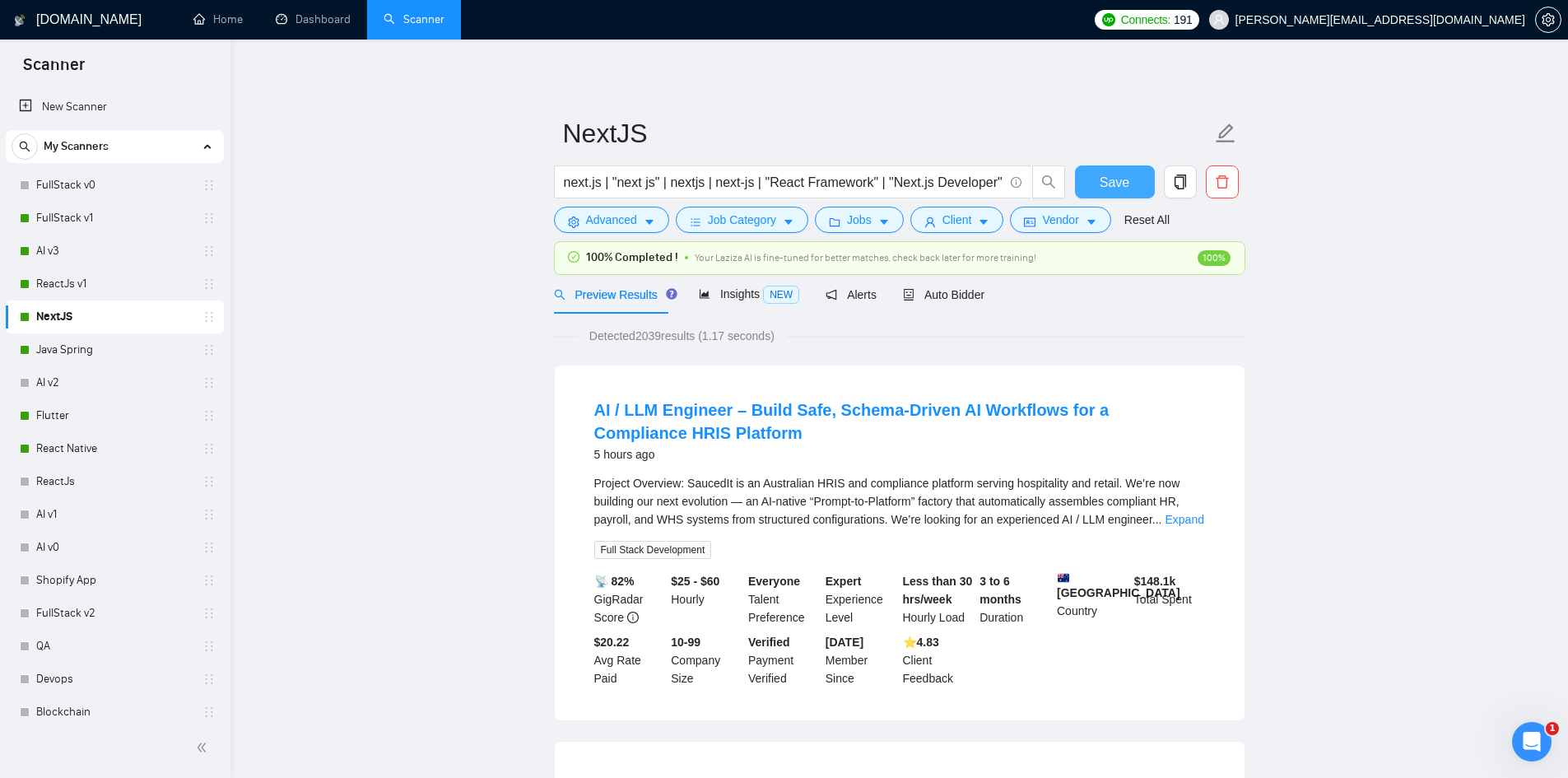
click at [1117, 186] on span "Save" at bounding box center [1114, 182] width 30 height 20
click at [95, 279] on link "ReactJs v1" at bounding box center [114, 284] width 157 height 33
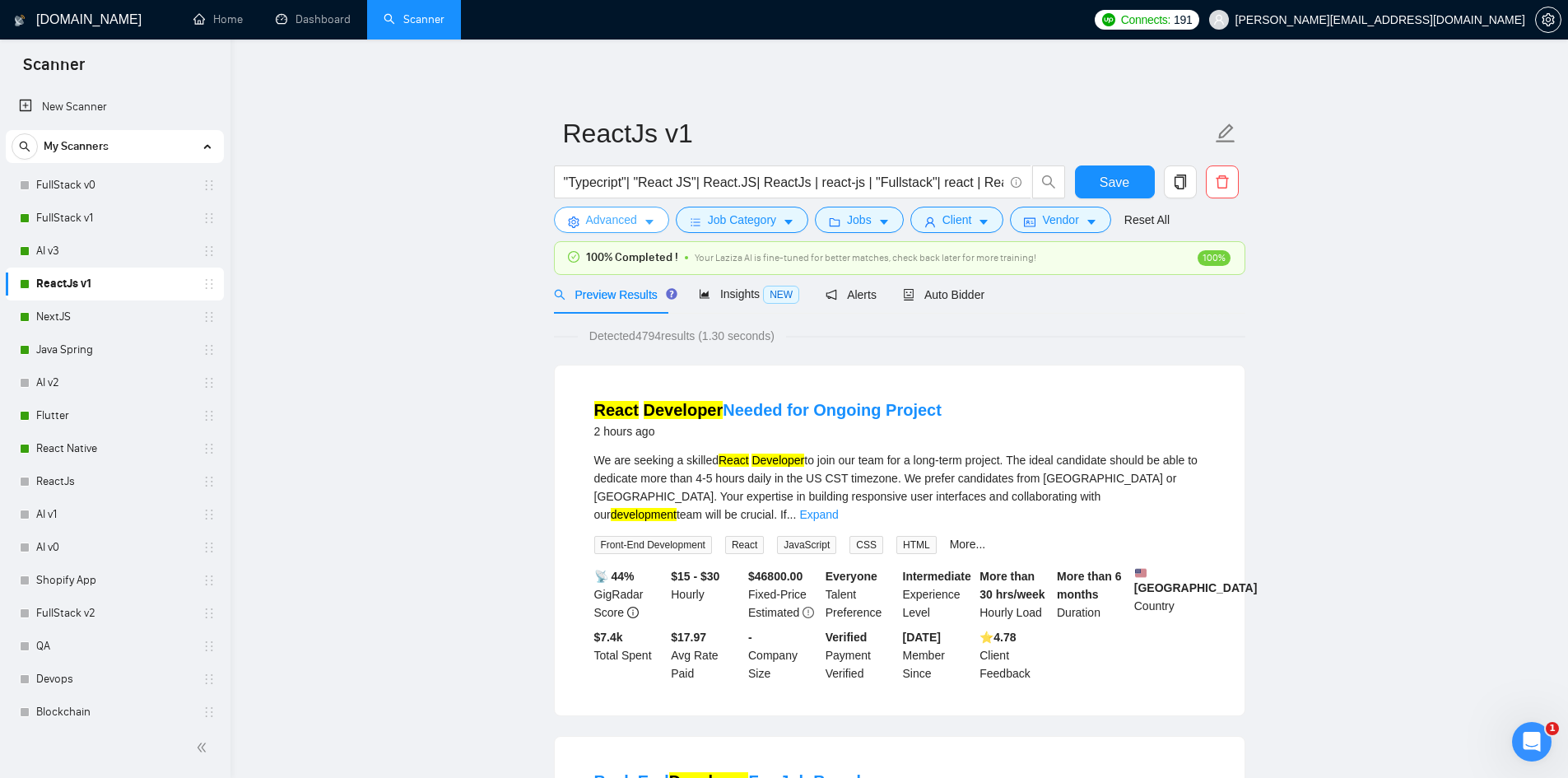
click at [615, 219] on span "Advanced" at bounding box center [611, 220] width 51 height 18
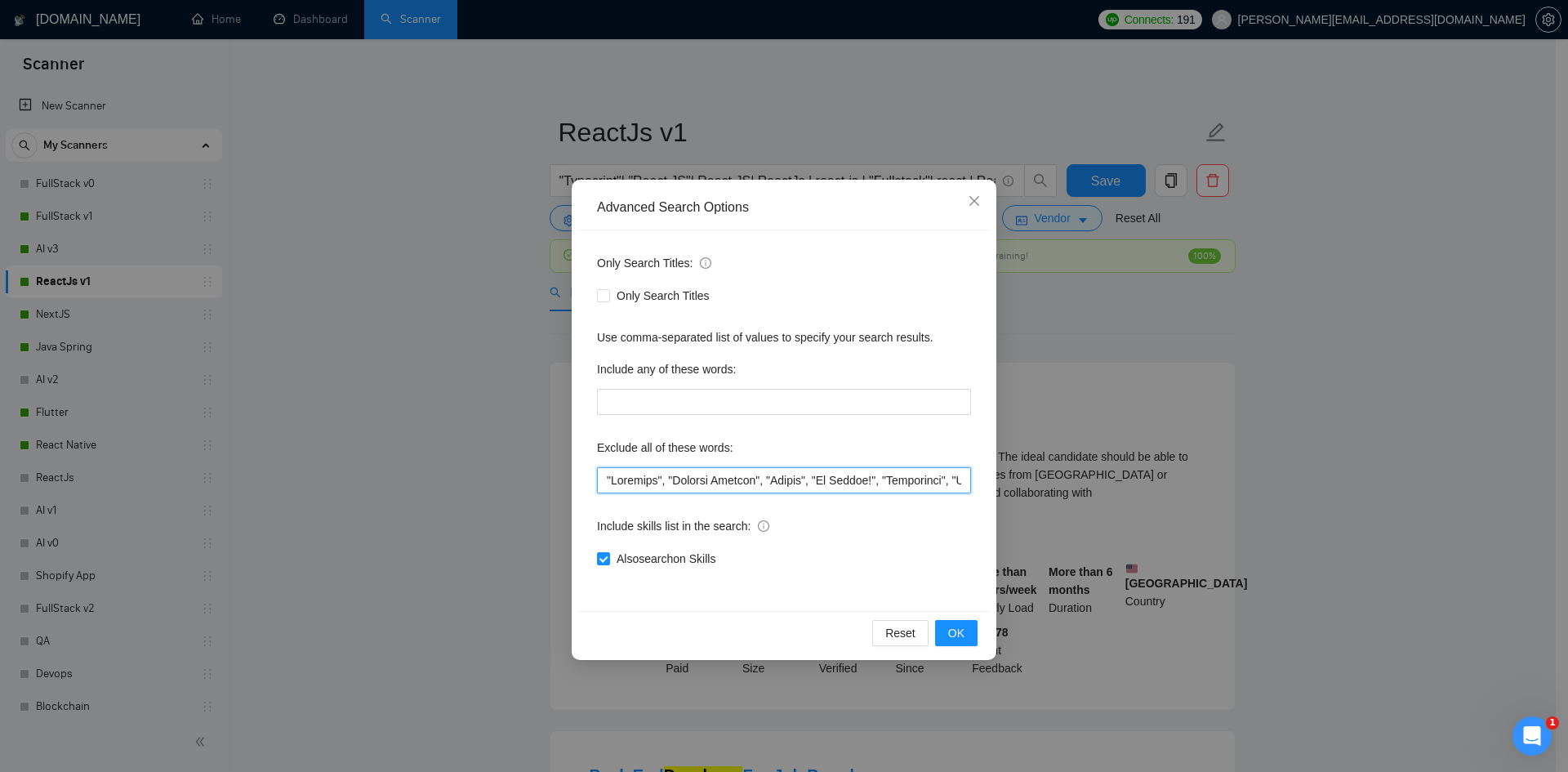
click at [599, 475] on input "text" at bounding box center [784, 479] width 374 height 26
paste input ""Technical Advisor","
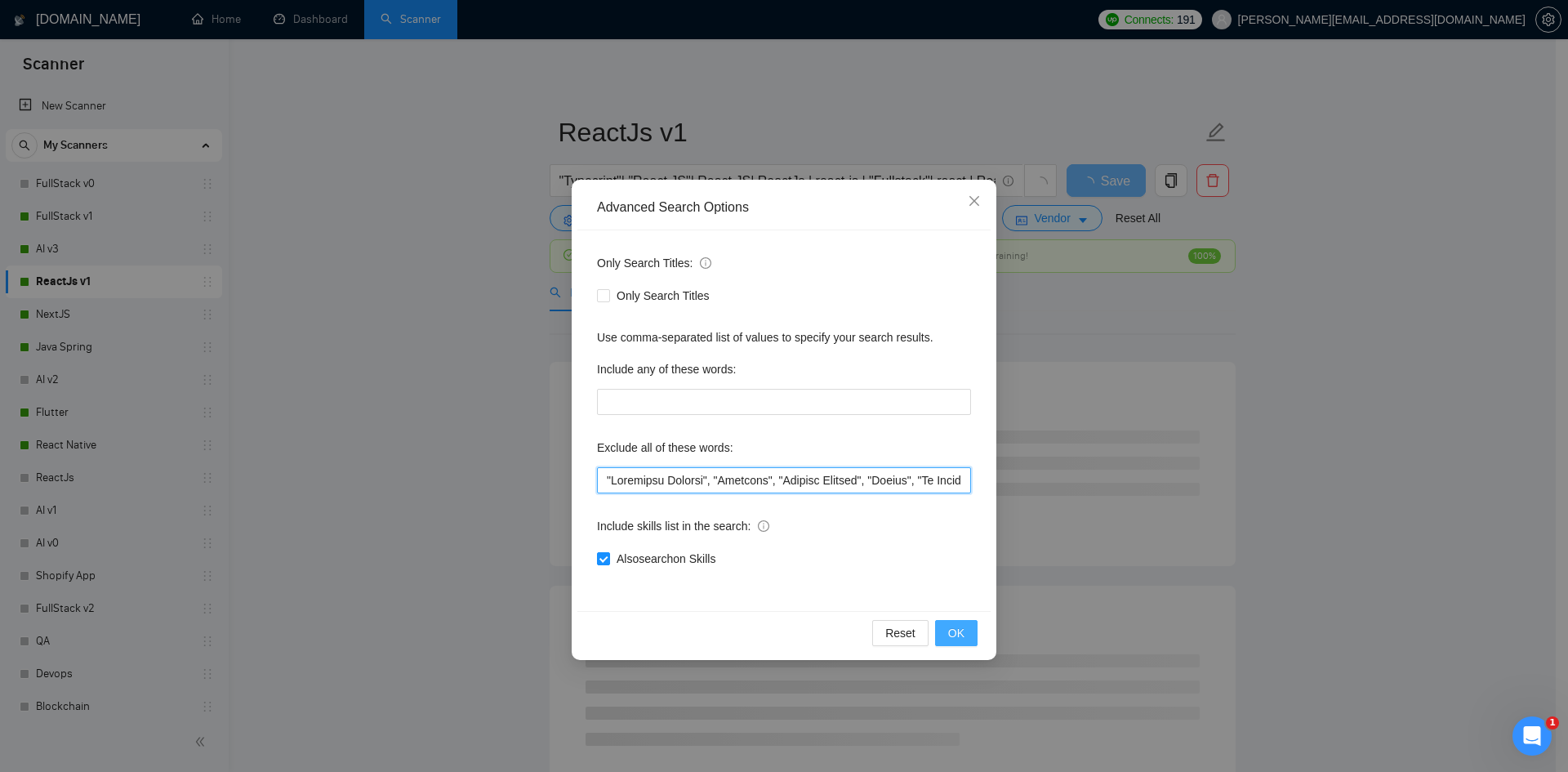
type input ""Technical Advisor", "Refactor", "Project Manager", "Dating", "No Agency!", "Co…"
click at [973, 634] on button "OK" at bounding box center [956, 632] width 42 height 26
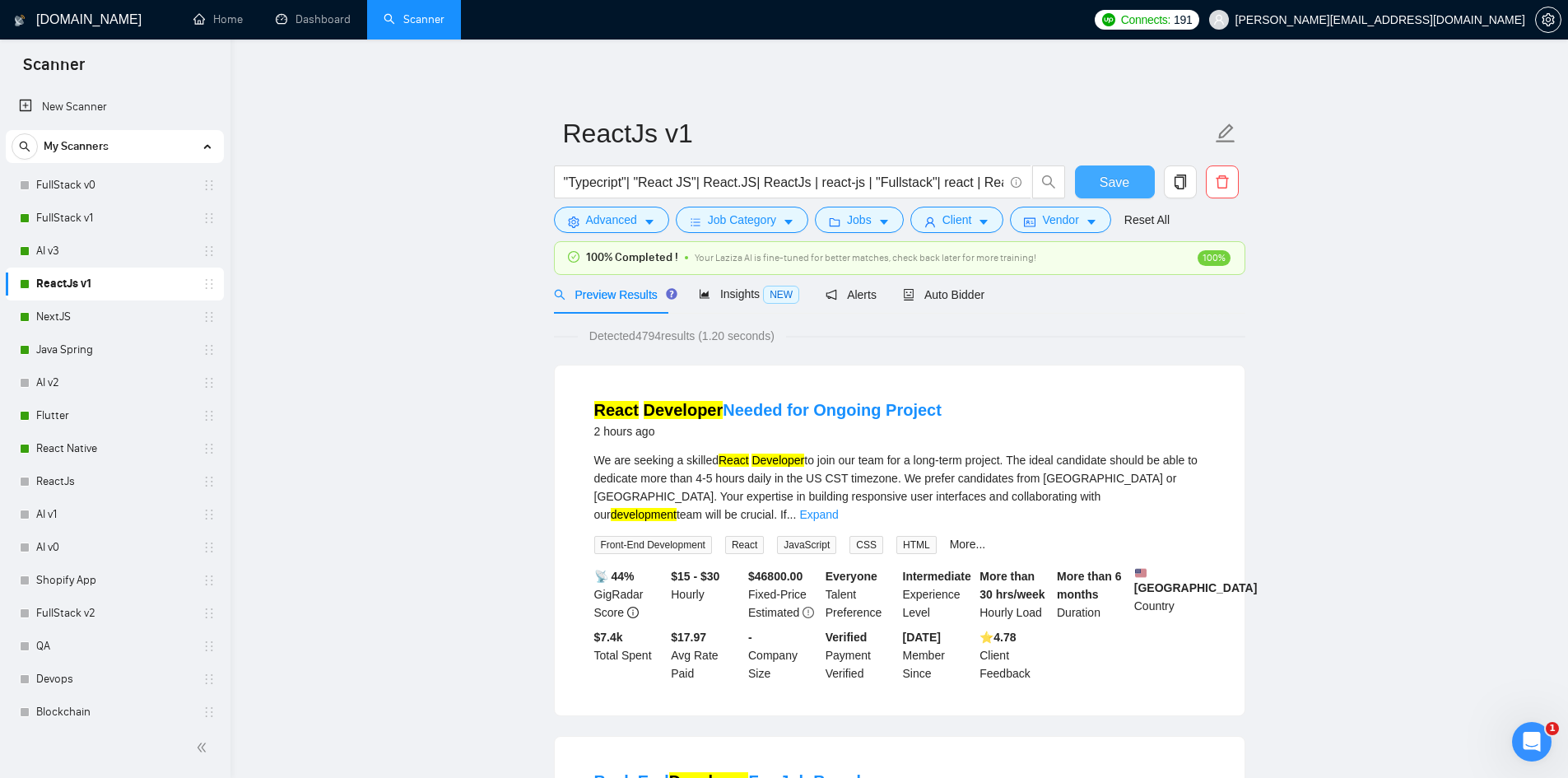
click at [1124, 189] on span "Save" at bounding box center [1114, 182] width 30 height 20
click at [68, 247] on link "AI v3" at bounding box center [114, 251] width 157 height 33
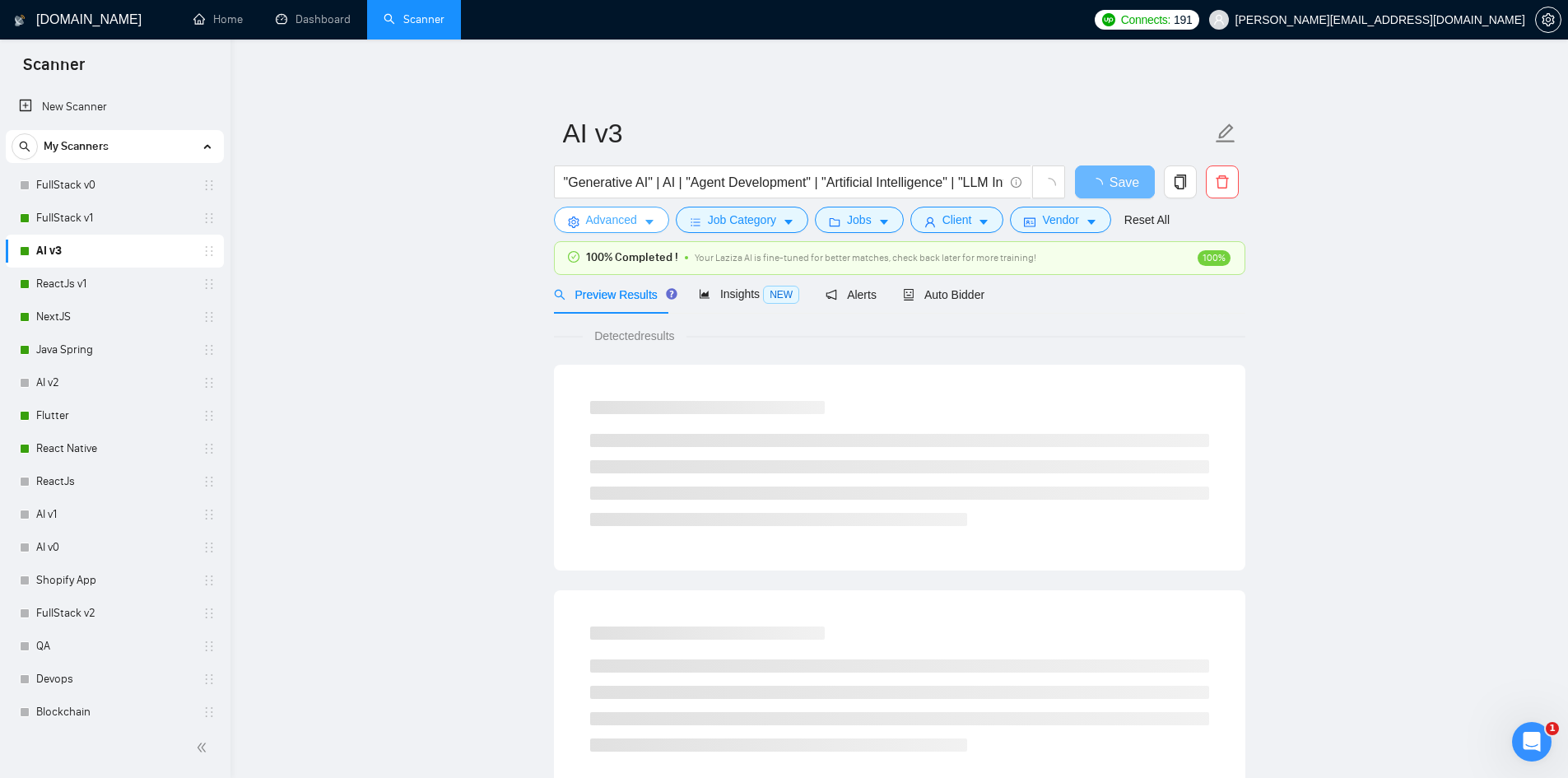
click at [612, 220] on span "Advanced" at bounding box center [611, 220] width 51 height 18
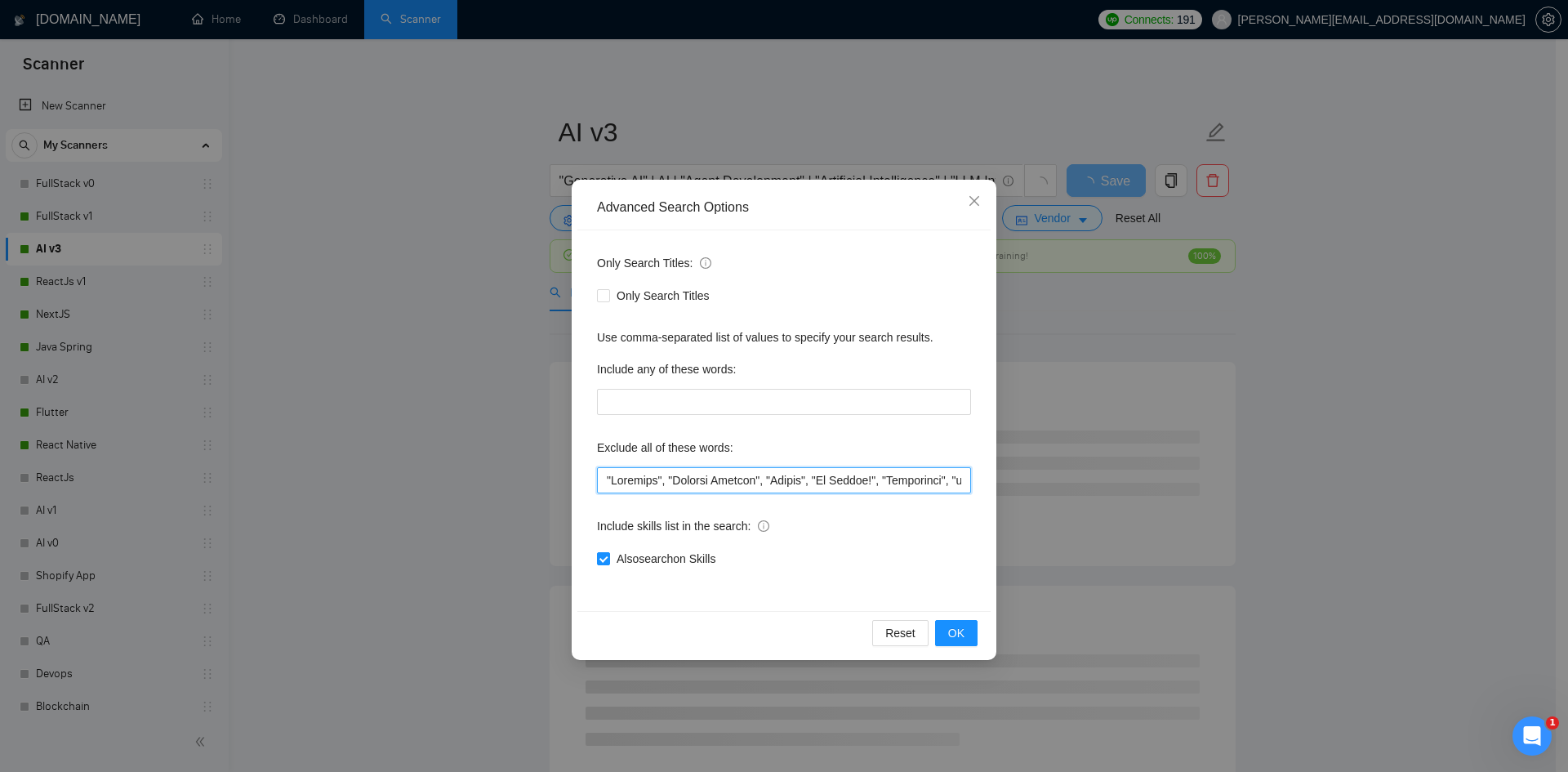
click at [602, 475] on input "text" at bounding box center [784, 479] width 374 height 26
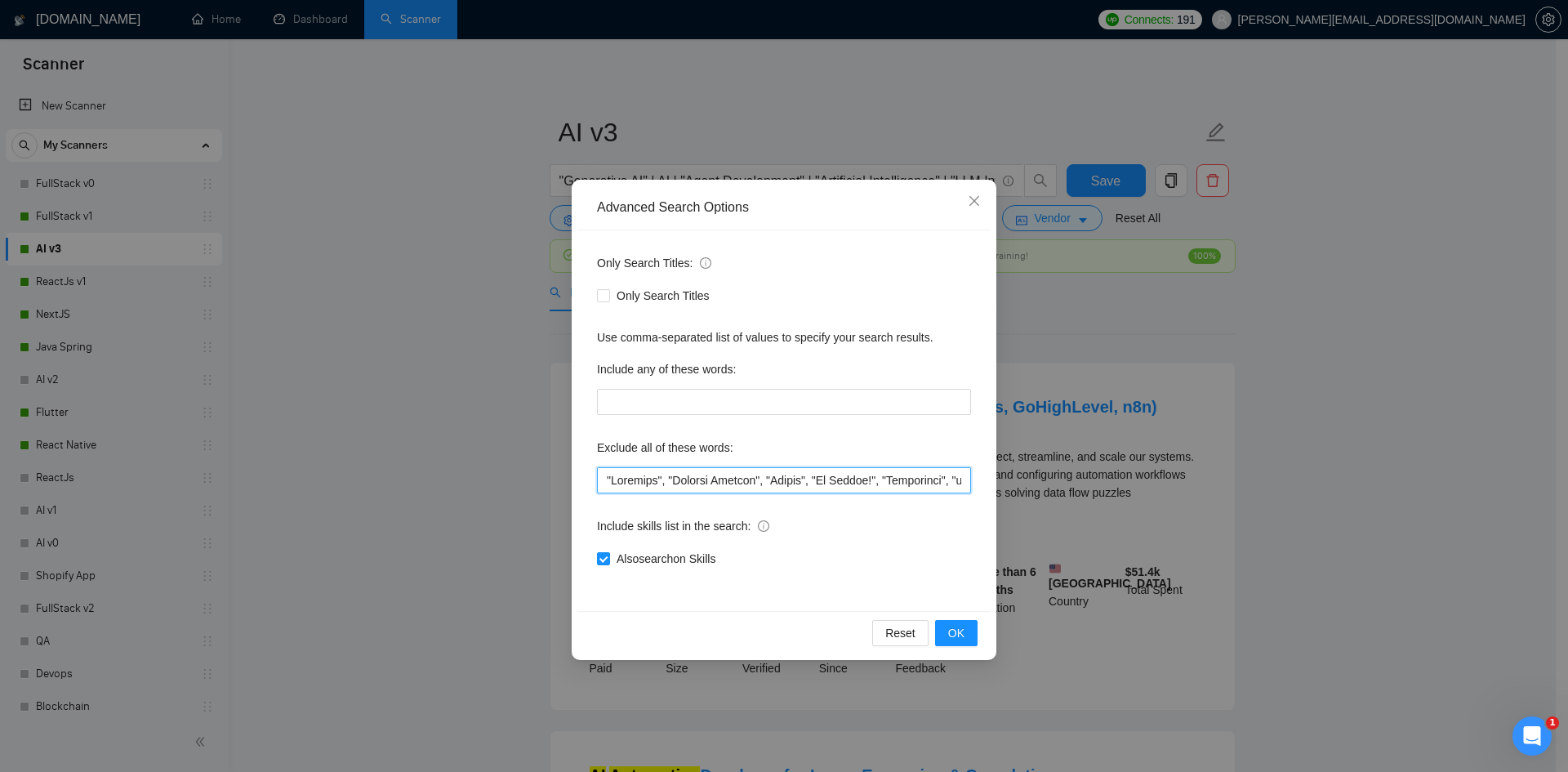
paste input ""Technical Advisor","
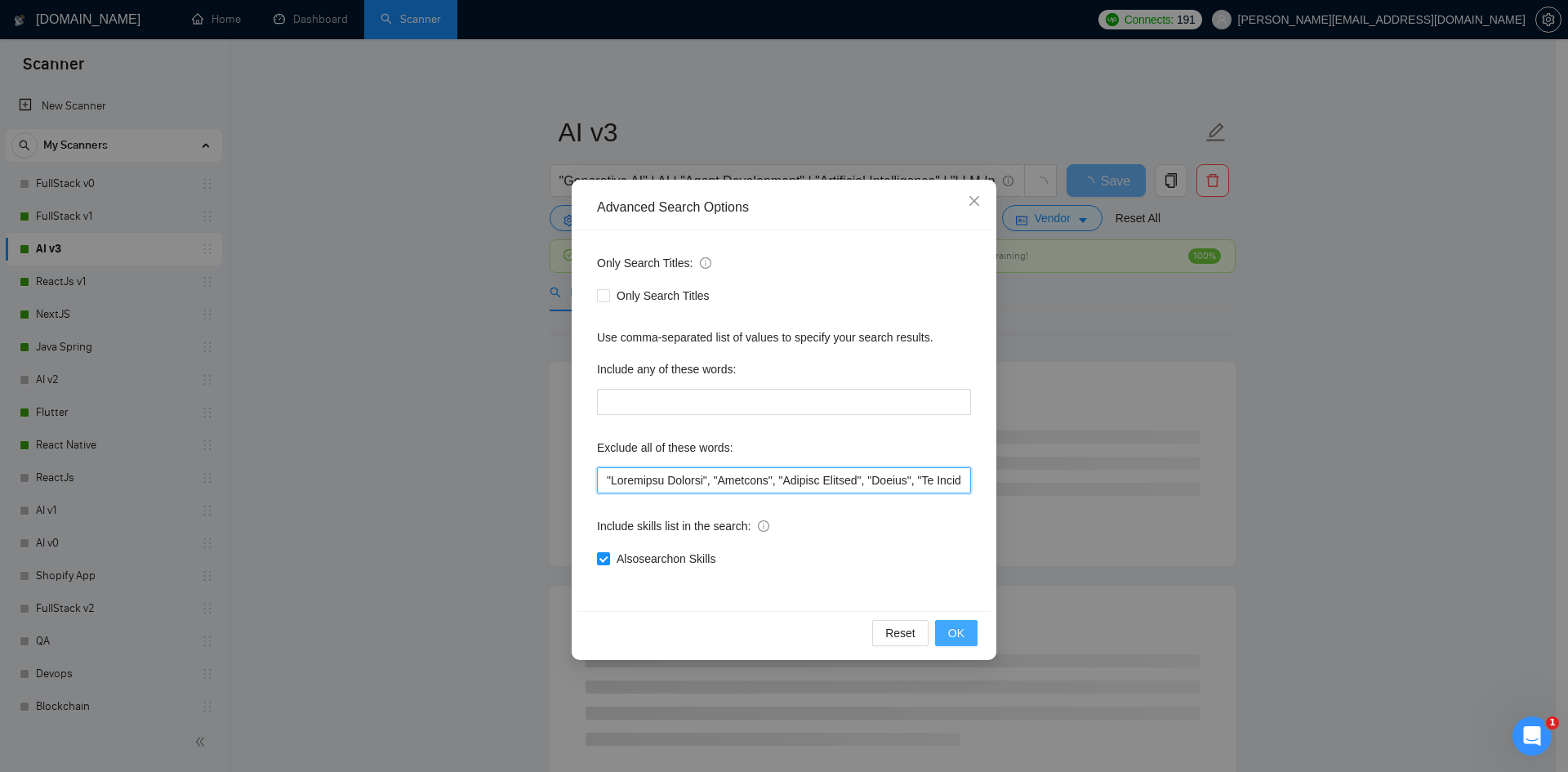
type input ""Technical Advisor", "Refactor", "Project Manager", "Dating", "No Agency!", "Co…"
click at [948, 630] on button "OK" at bounding box center [956, 632] width 42 height 26
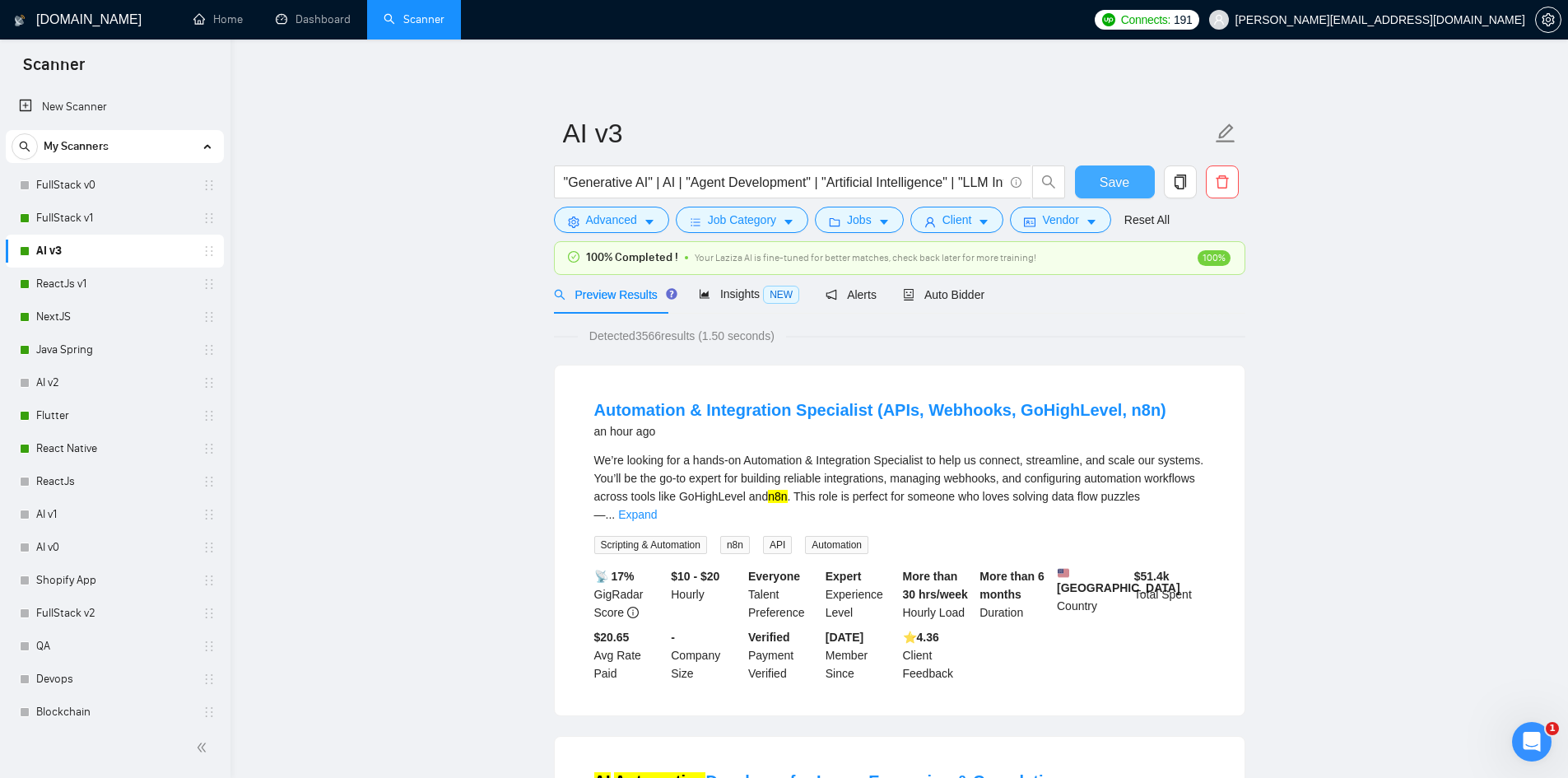
click at [1129, 179] on button "Save" at bounding box center [1115, 181] width 80 height 33
click at [84, 214] on link "FullStack v1" at bounding box center [114, 218] width 157 height 33
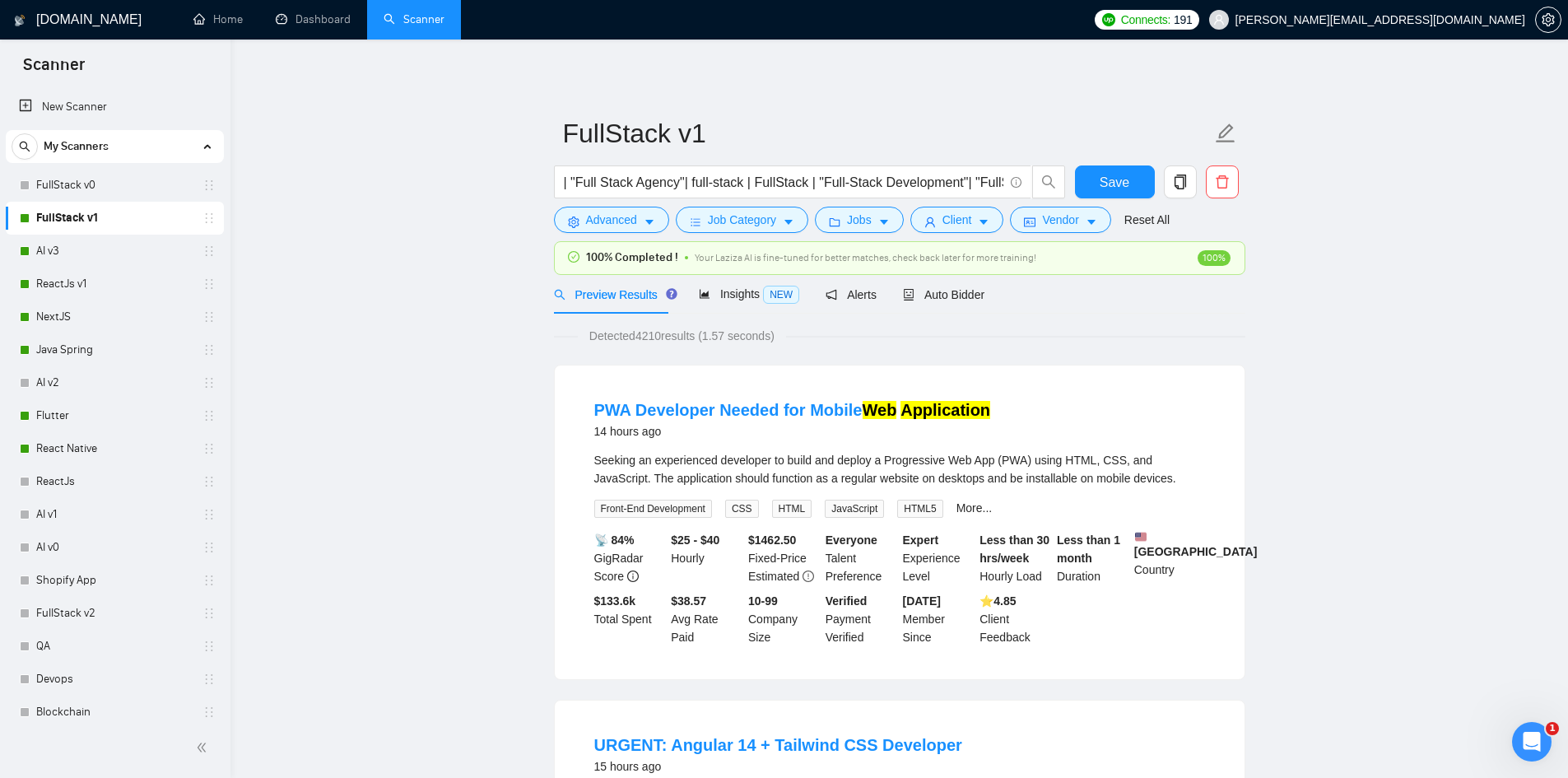
click at [120, 214] on link "FullStack v1" at bounding box center [114, 218] width 157 height 33
click at [610, 218] on span "Advanced" at bounding box center [611, 220] width 51 height 18
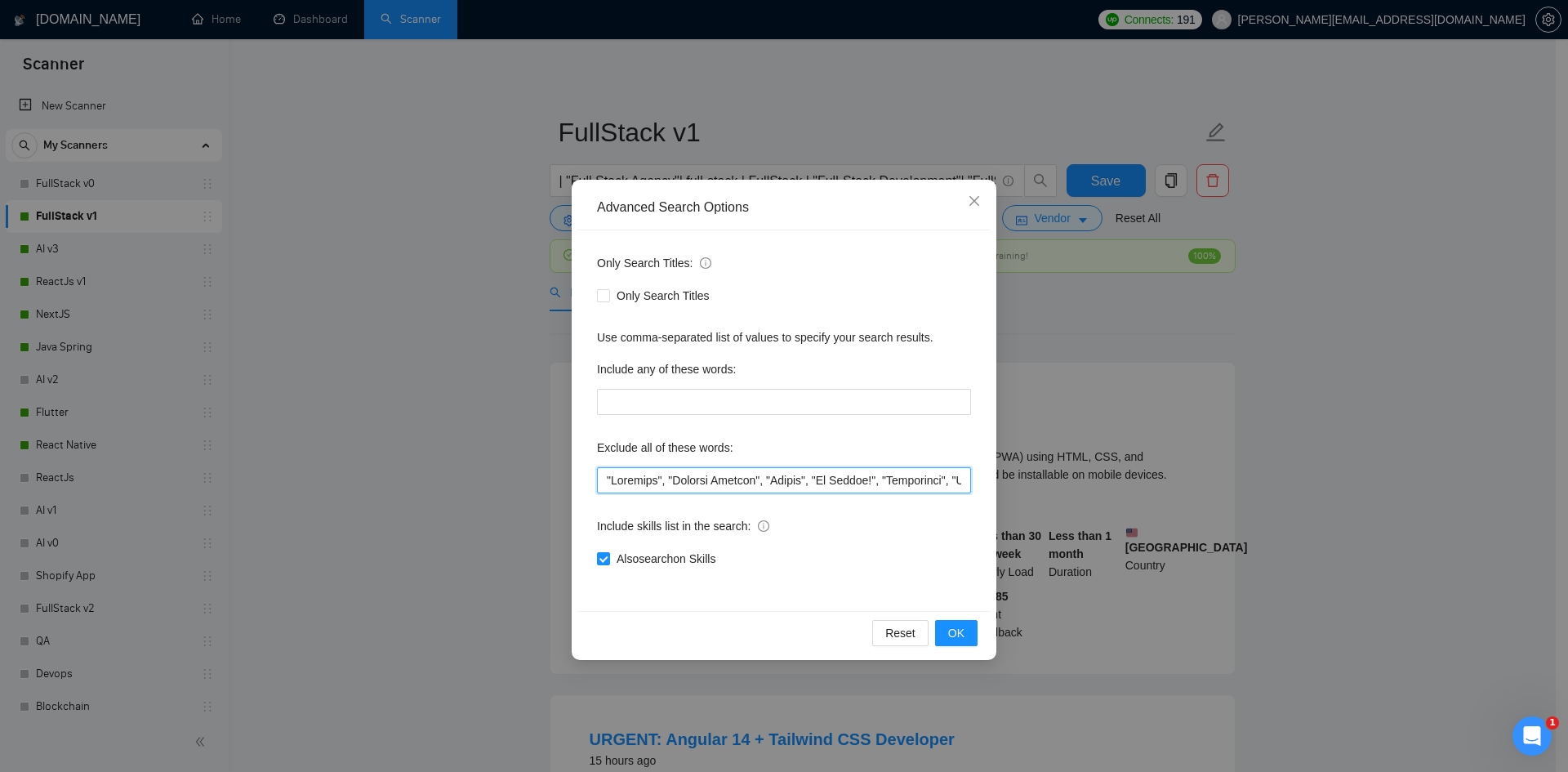
click at [601, 481] on input "text" at bounding box center [784, 479] width 374 height 26
paste input ""Technical Advisor","
type input ""Technical Advisor", "Refactor", "Project Manager", "Dating", "No Agency!", "Co…"
click at [969, 635] on button "OK" at bounding box center [956, 632] width 42 height 26
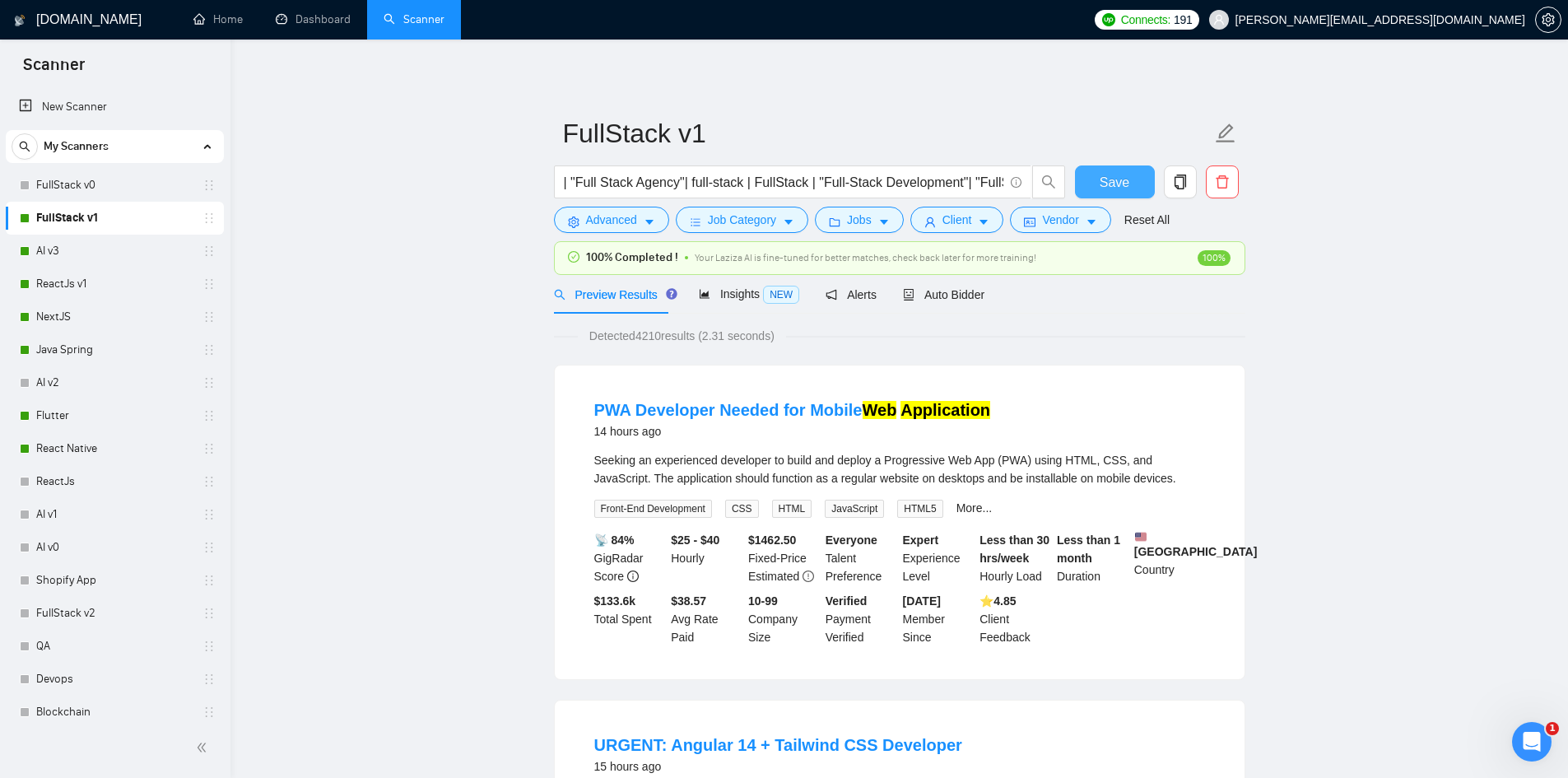
click at [1120, 186] on span "Save" at bounding box center [1114, 182] width 30 height 20
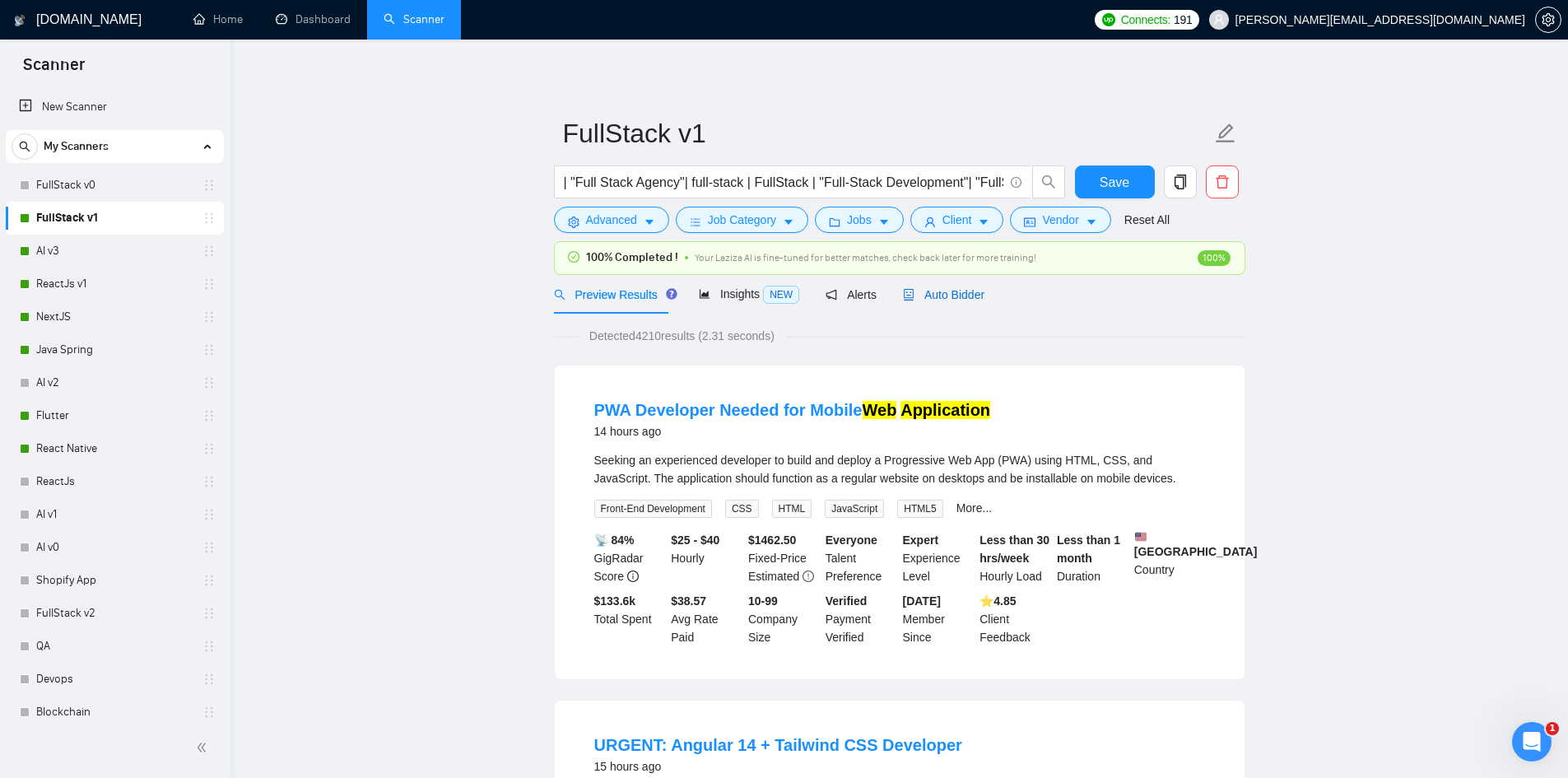
click at [944, 302] on div "Auto Bidder" at bounding box center [943, 294] width 81 height 18
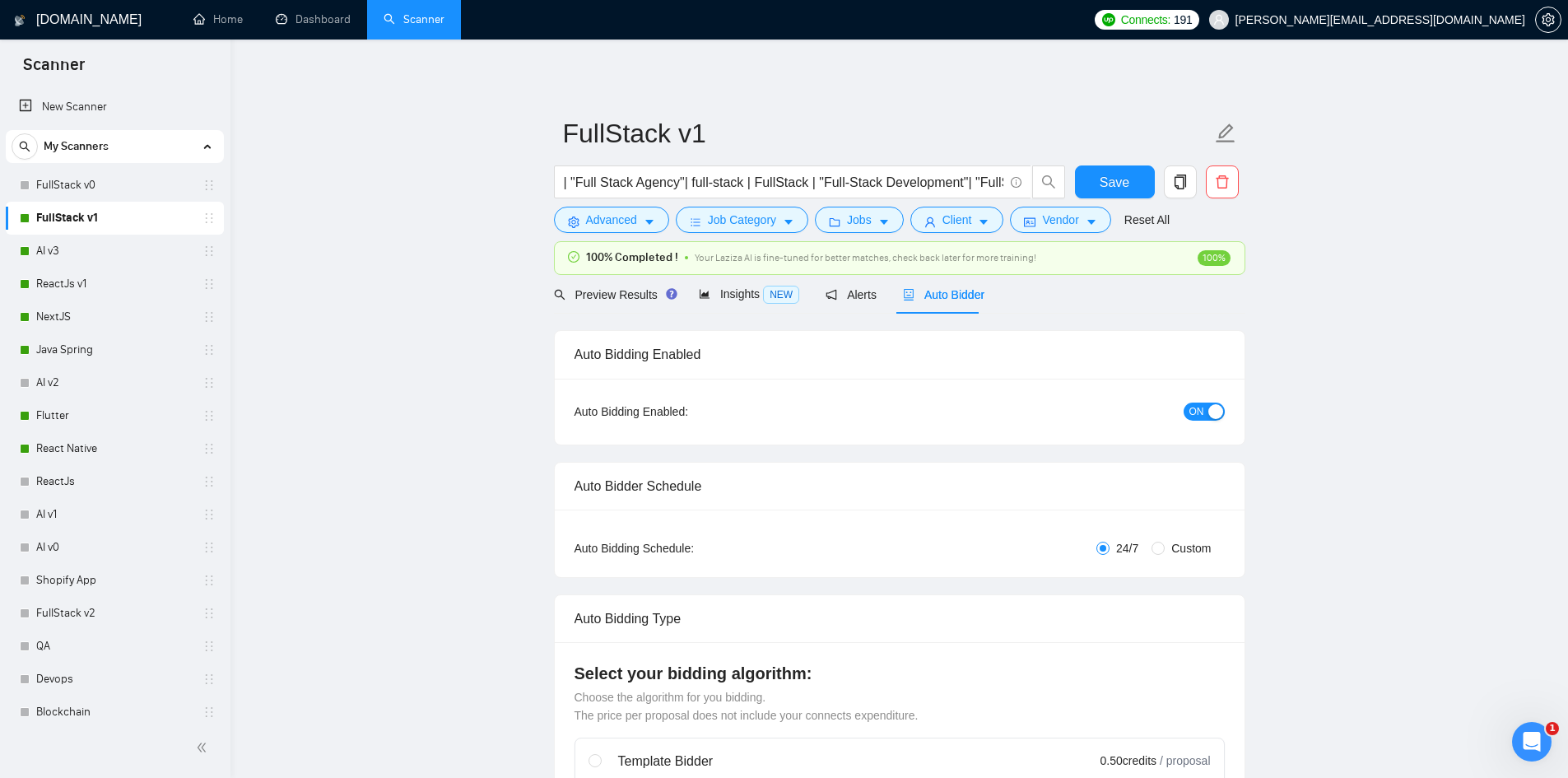
checkbox input "true"
click at [321, 20] on link "Dashboard" at bounding box center [313, 19] width 75 height 14
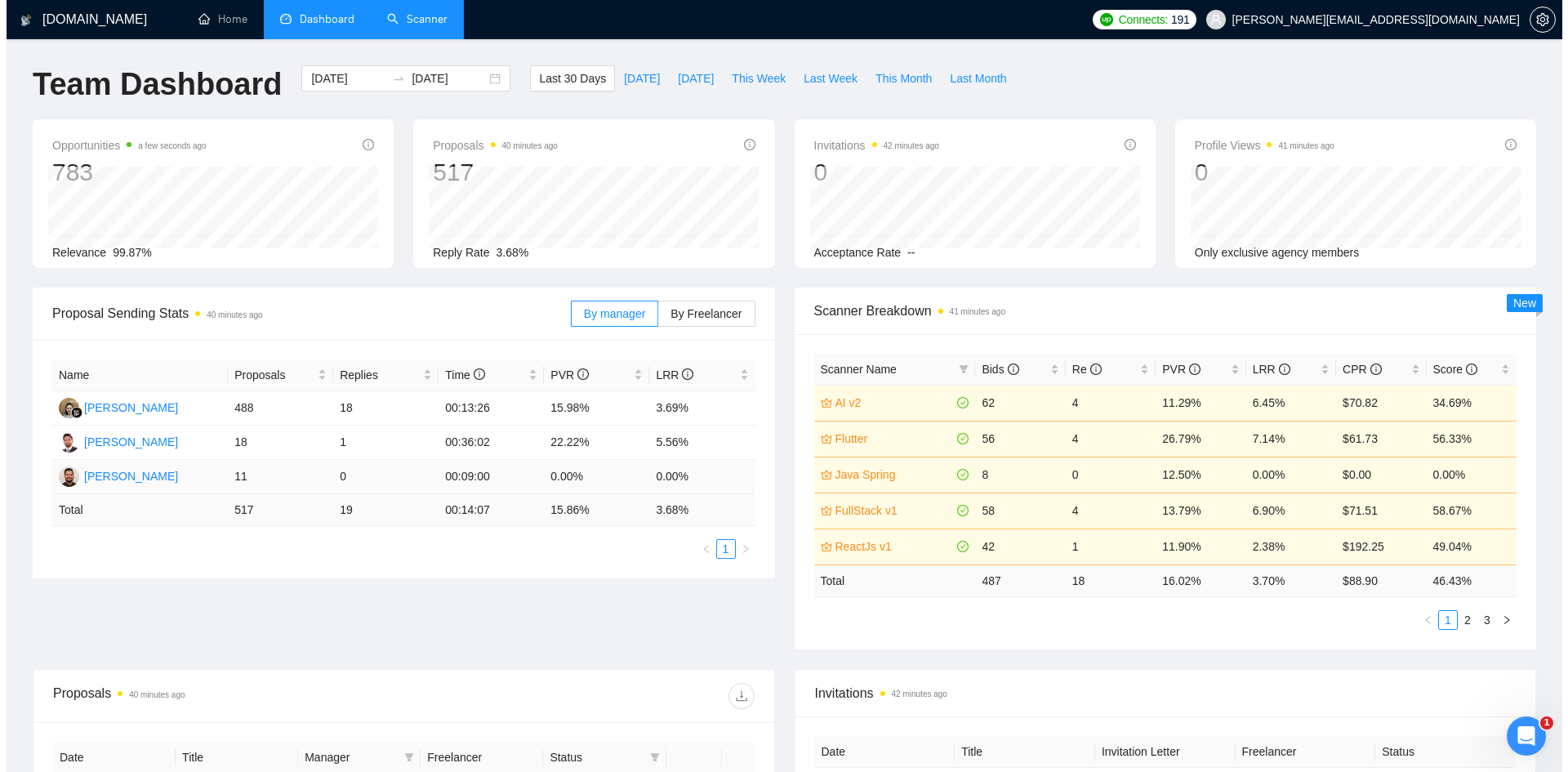
scroll to position [409, 0]
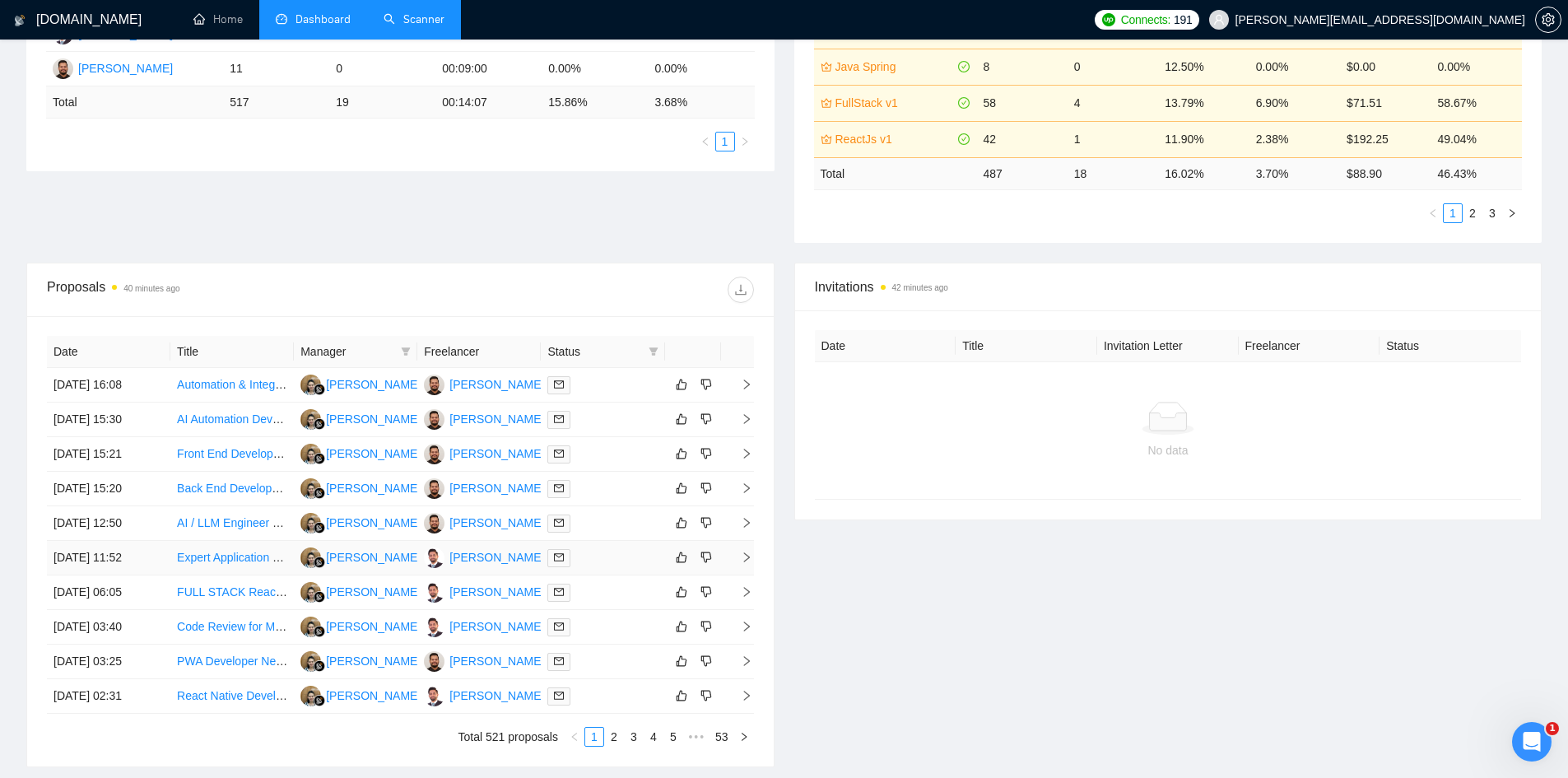
click at [748, 553] on icon "right" at bounding box center [747, 558] width 12 height 12
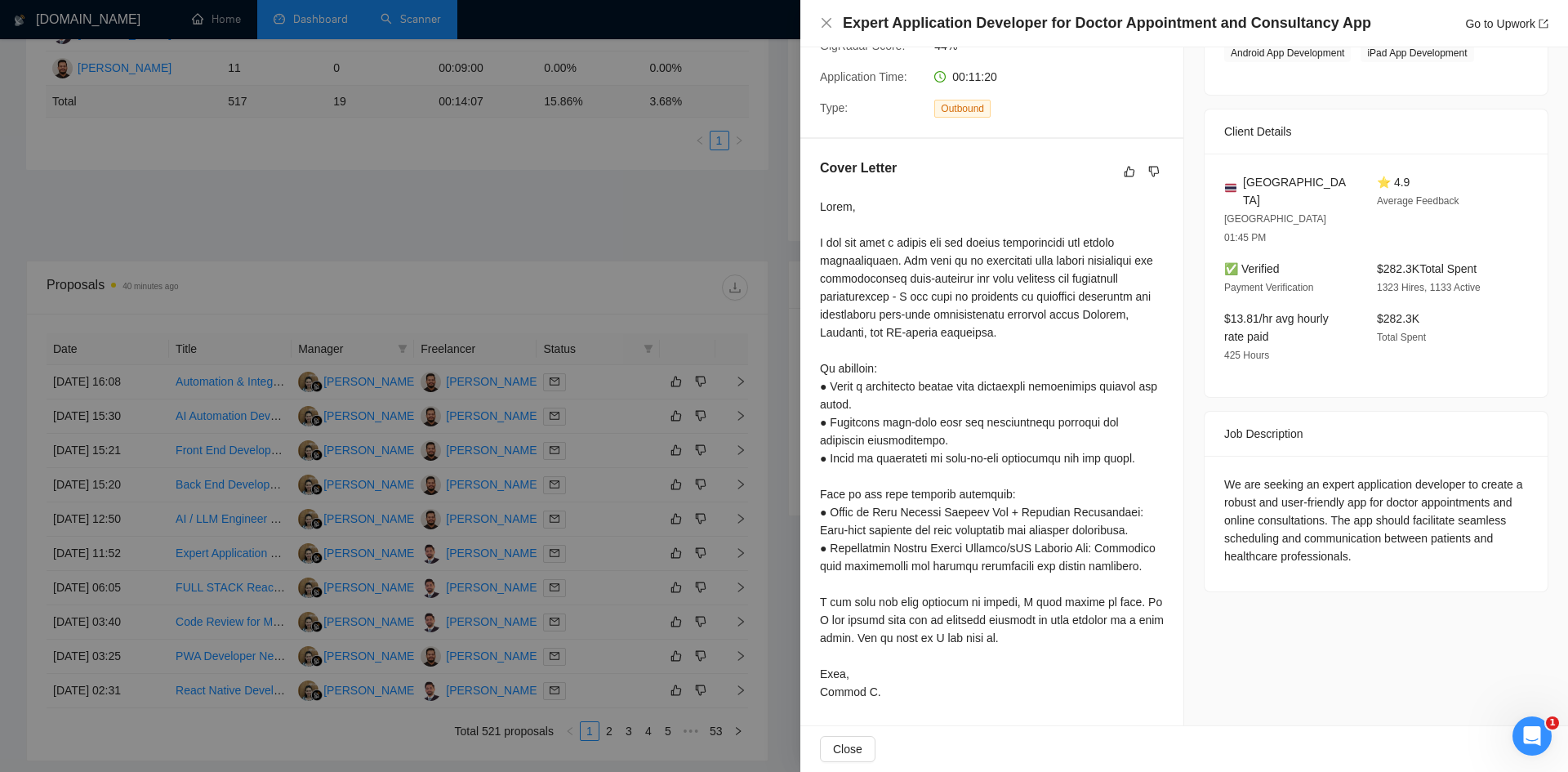
scroll to position [320, 0]
click at [437, 208] on div at bounding box center [784, 386] width 1568 height 772
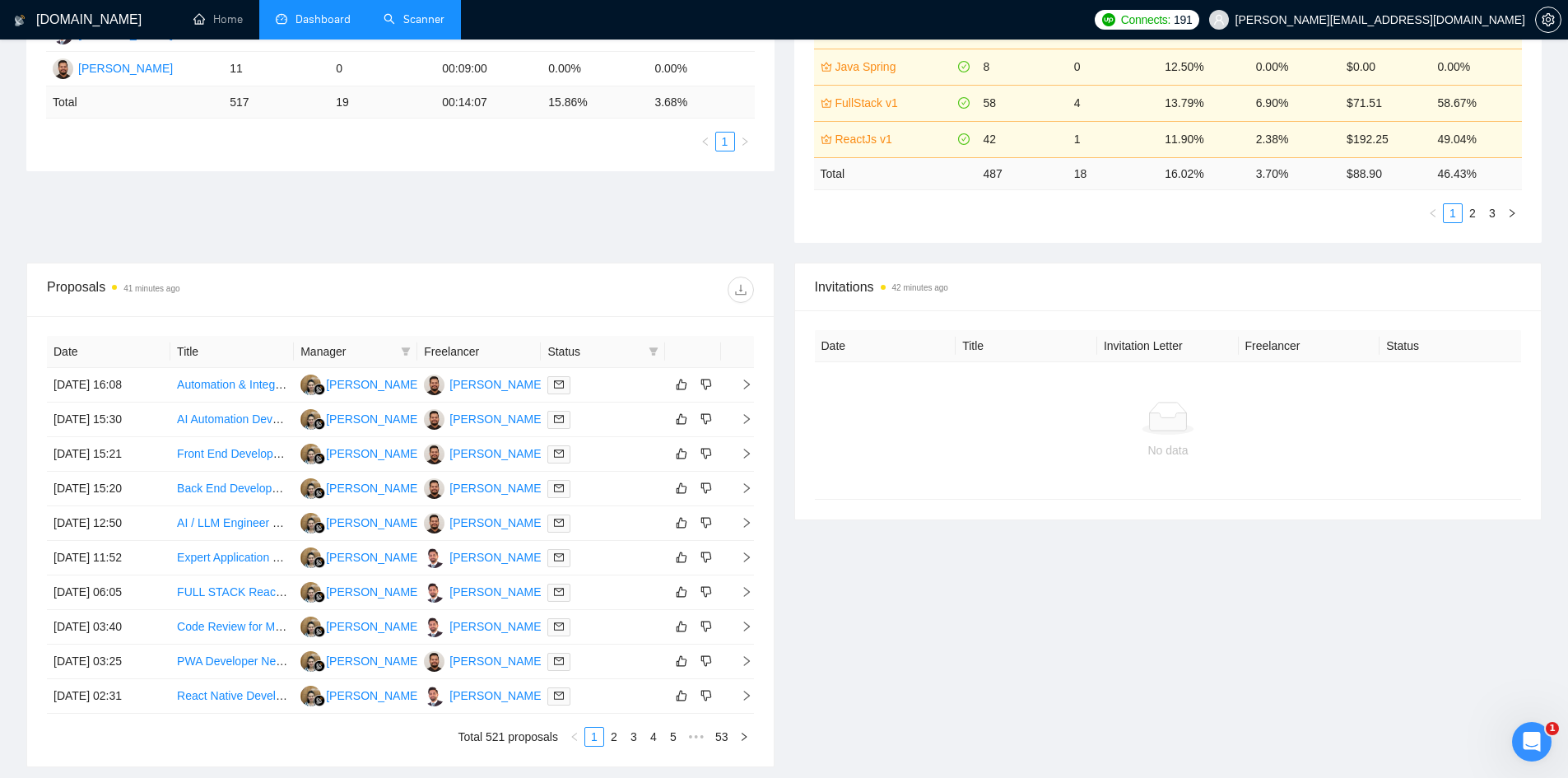
click at [755, 558] on div "Date Title Manager Freelancer Status [DATE] 16:08 Automation & Integration Spec…" at bounding box center [400, 541] width 747 height 450
click at [748, 558] on icon "right" at bounding box center [747, 558] width 12 height 12
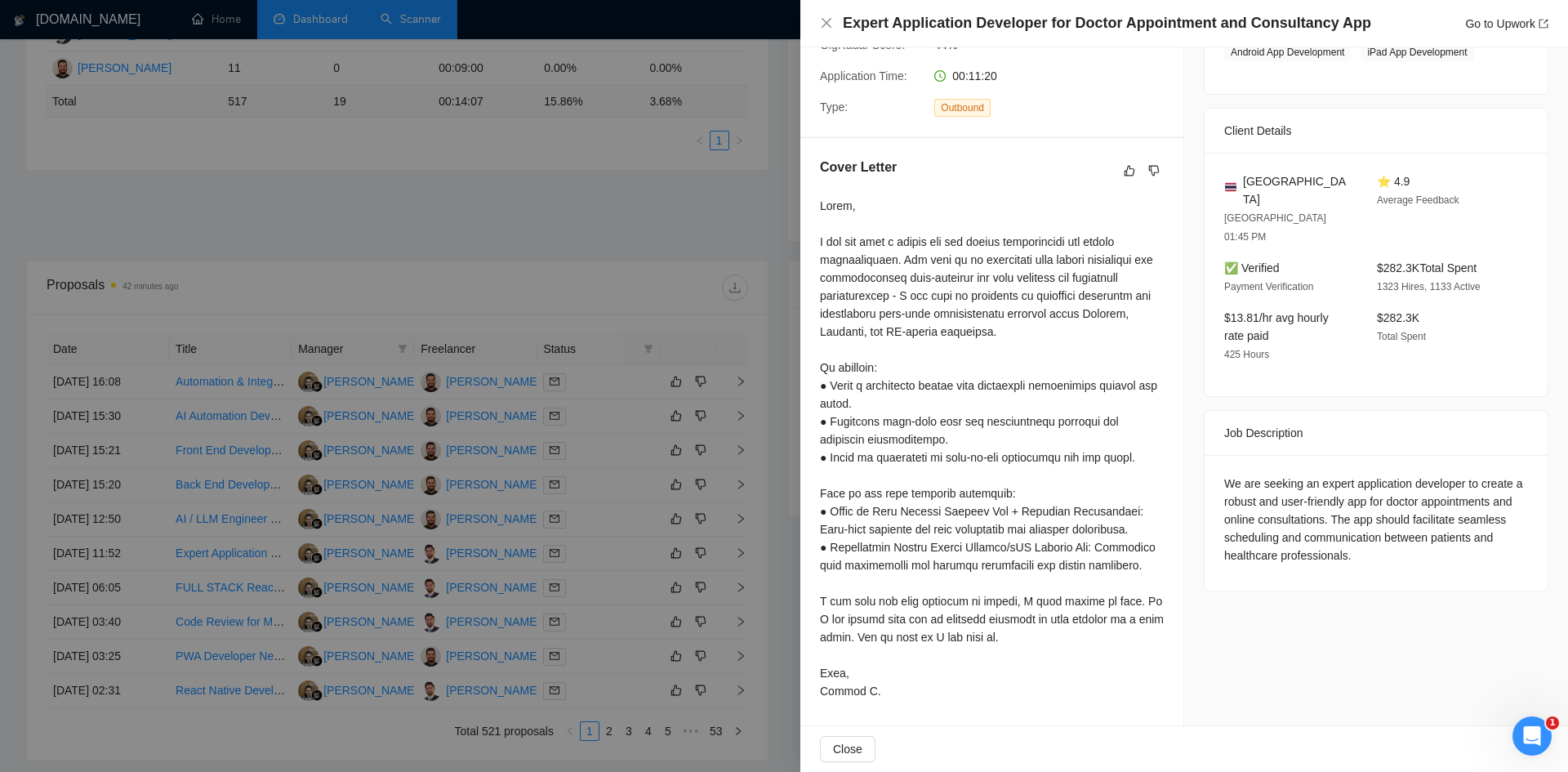
click at [346, 267] on div at bounding box center [784, 386] width 1568 height 772
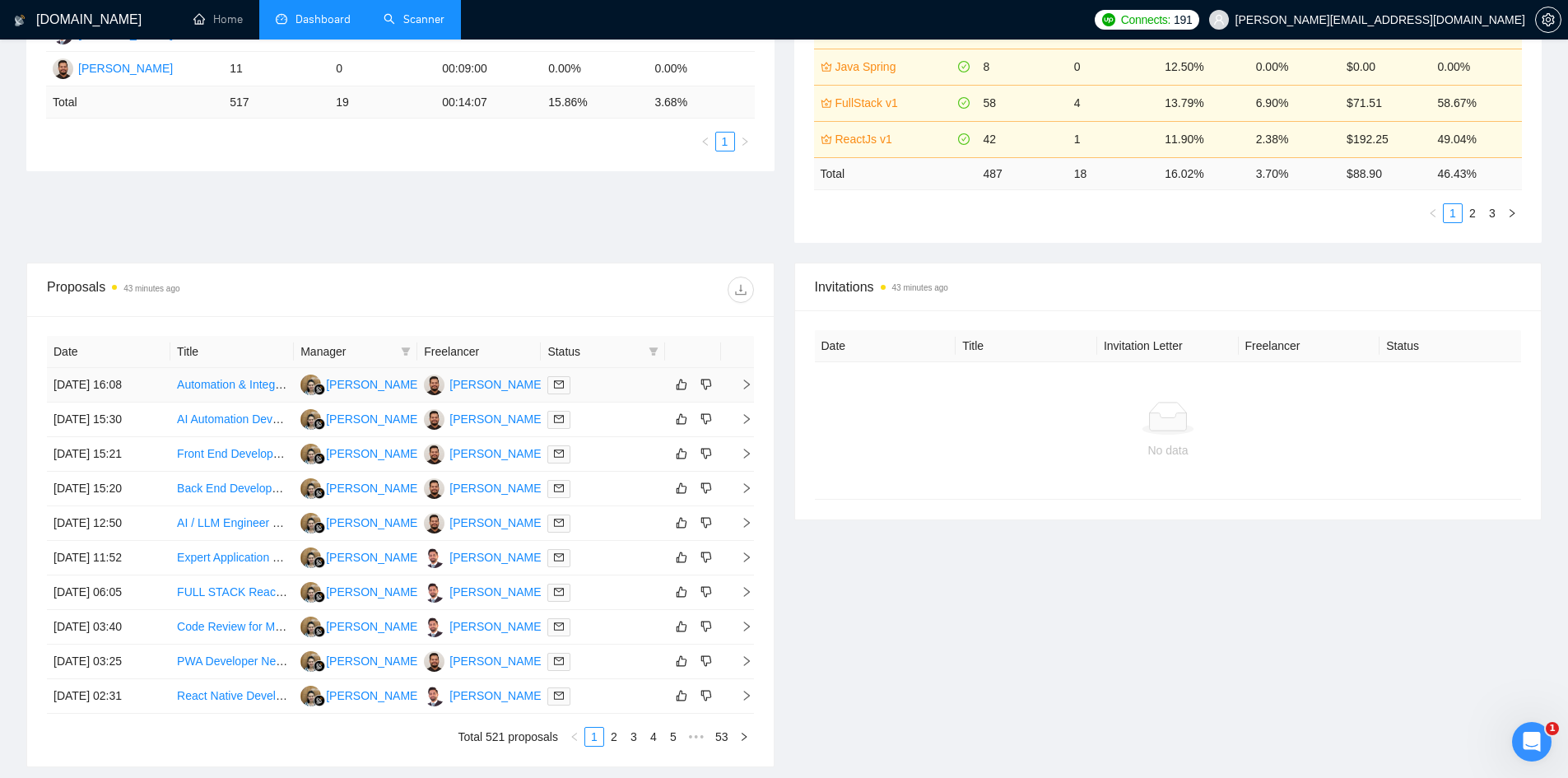
click at [750, 377] on td at bounding box center [737, 385] width 33 height 35
click at [227, 572] on td "Expert Application Developer for Doctor Appointment and Consultancy App" at bounding box center [232, 558] width 124 height 35
